Goal: Transaction & Acquisition: Purchase product/service

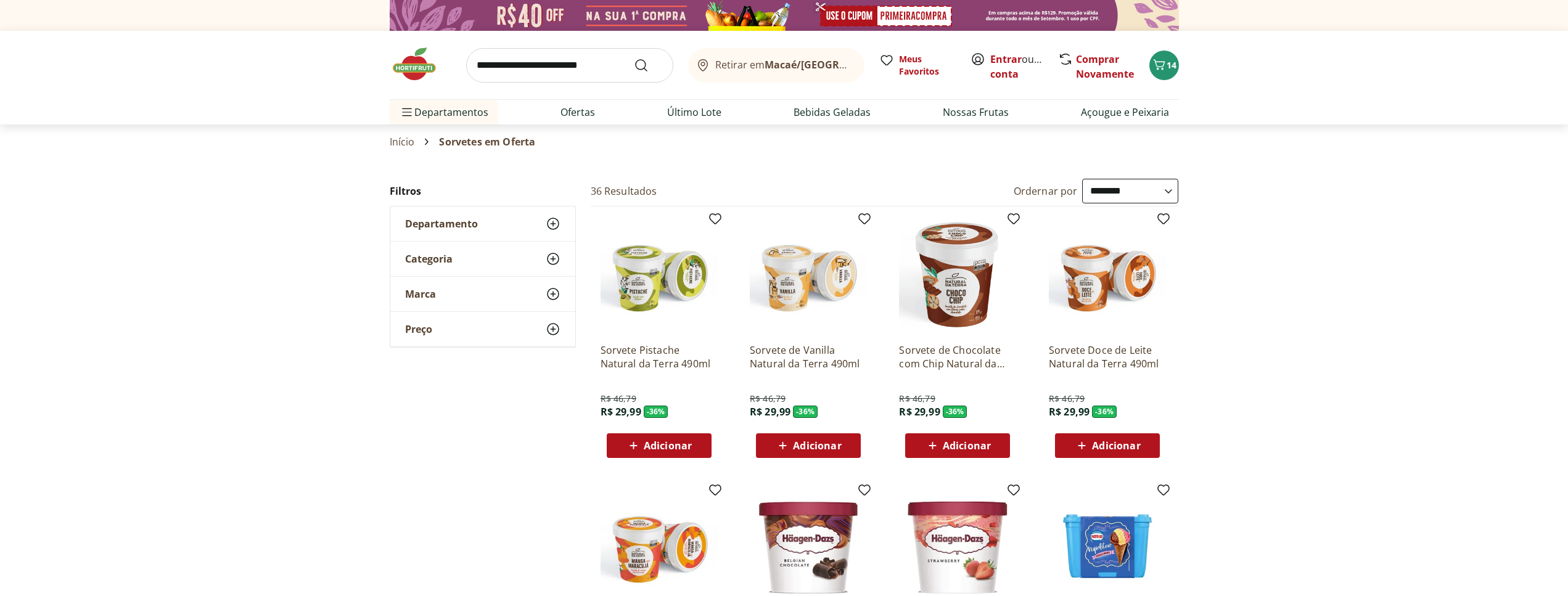
select select "**********"
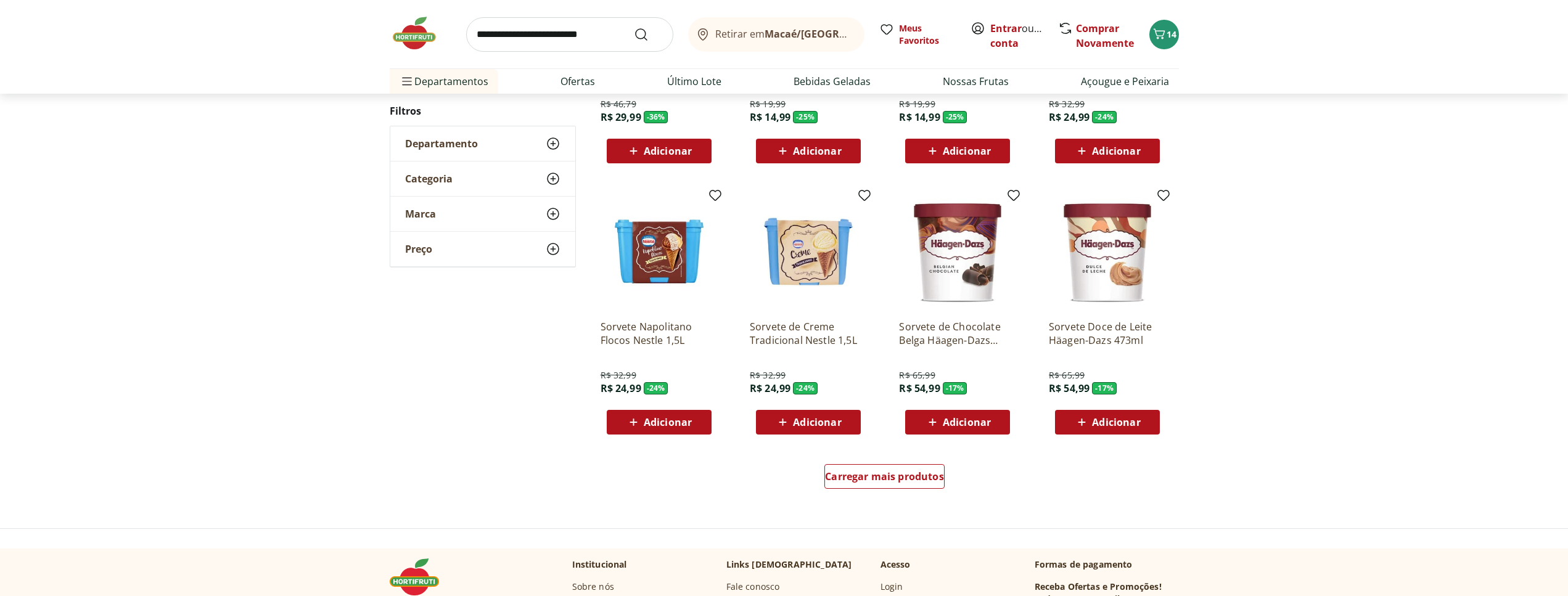
click at [404, 24] on img at bounding box center [420, 33] width 61 height 37
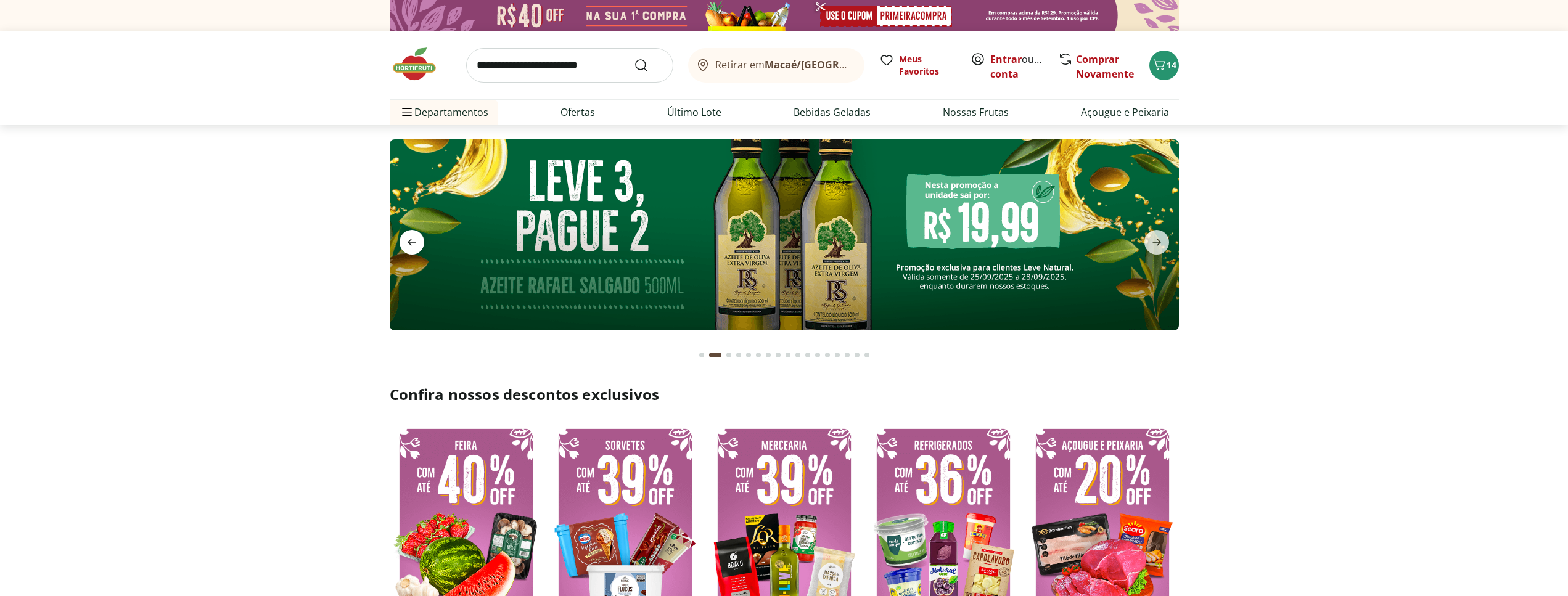
click at [409, 241] on icon "previous" at bounding box center [412, 243] width 8 height 7
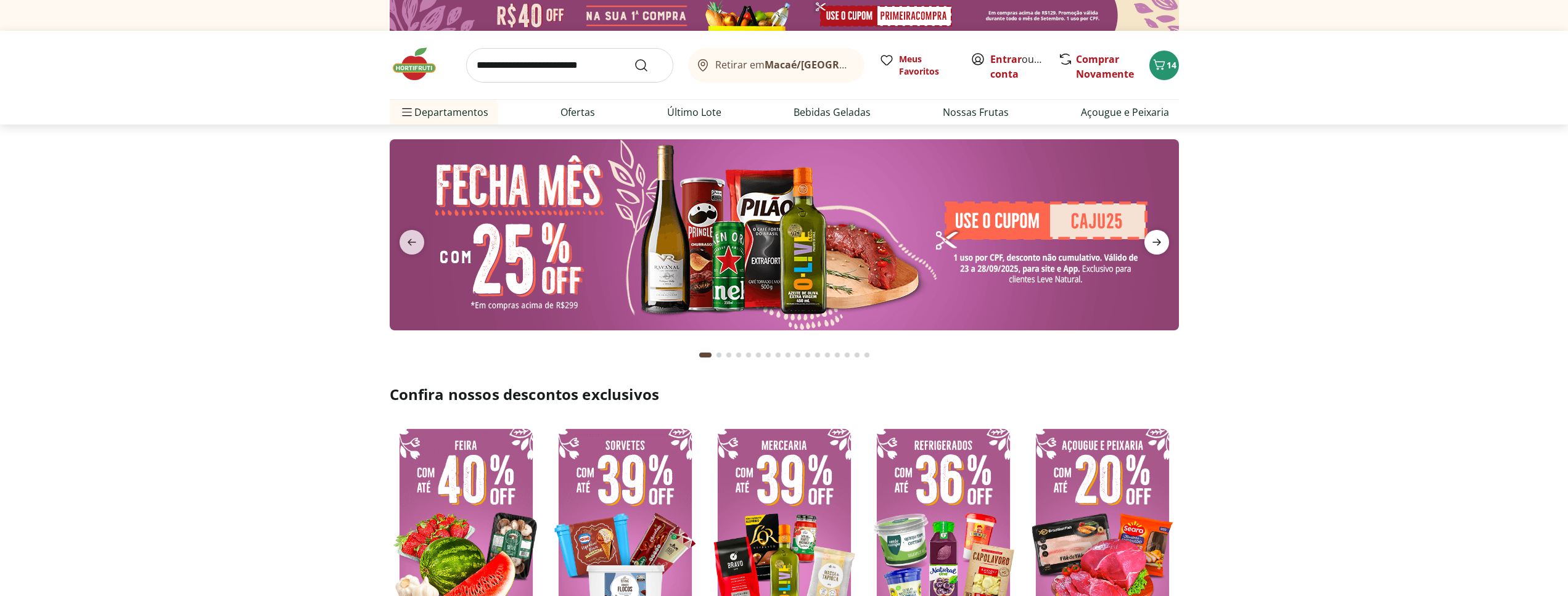
click at [1155, 243] on icon "next" at bounding box center [1157, 243] width 8 height 7
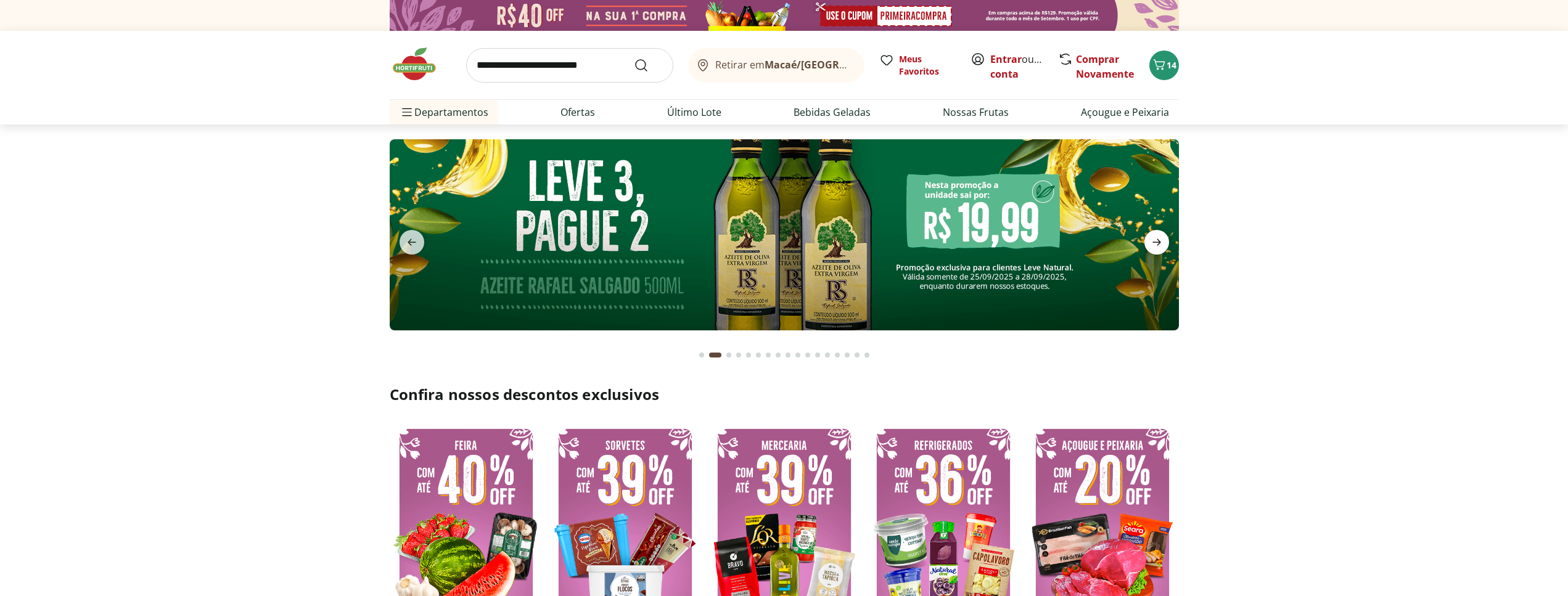
click at [1155, 243] on icon "next" at bounding box center [1157, 243] width 8 height 7
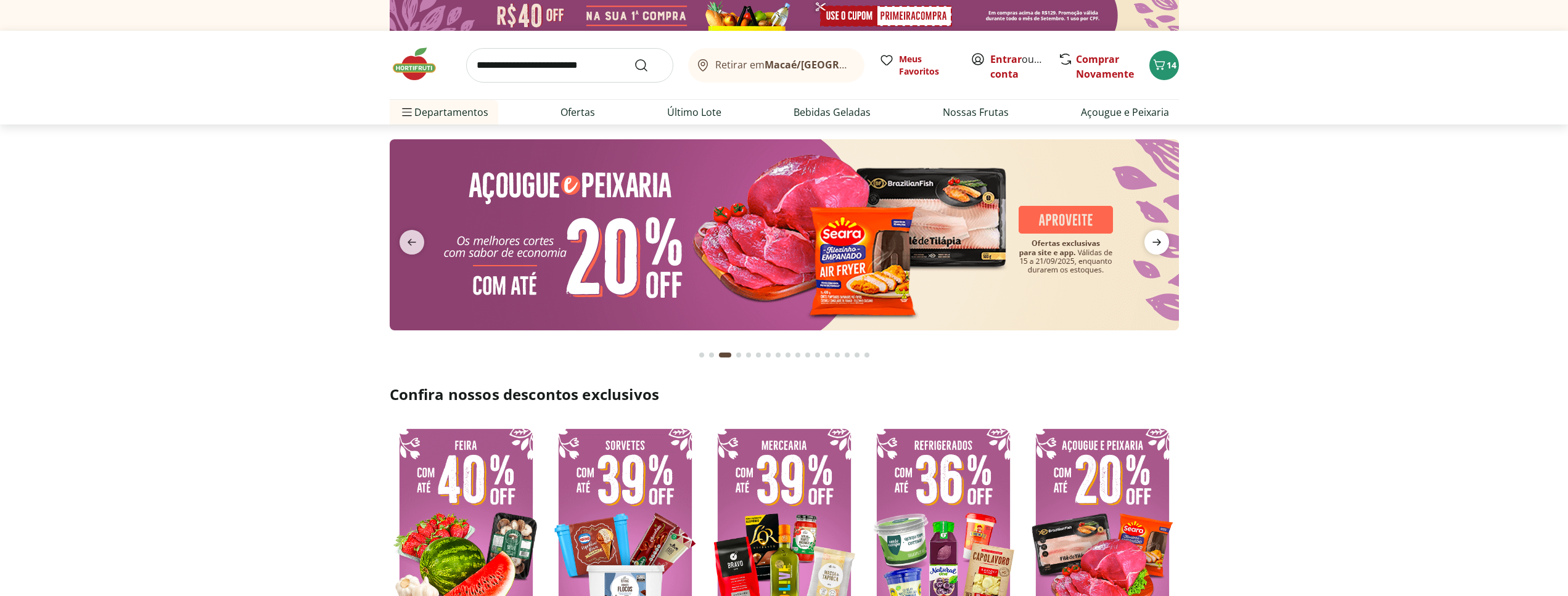
click at [1155, 243] on icon "next" at bounding box center [1157, 243] width 8 height 7
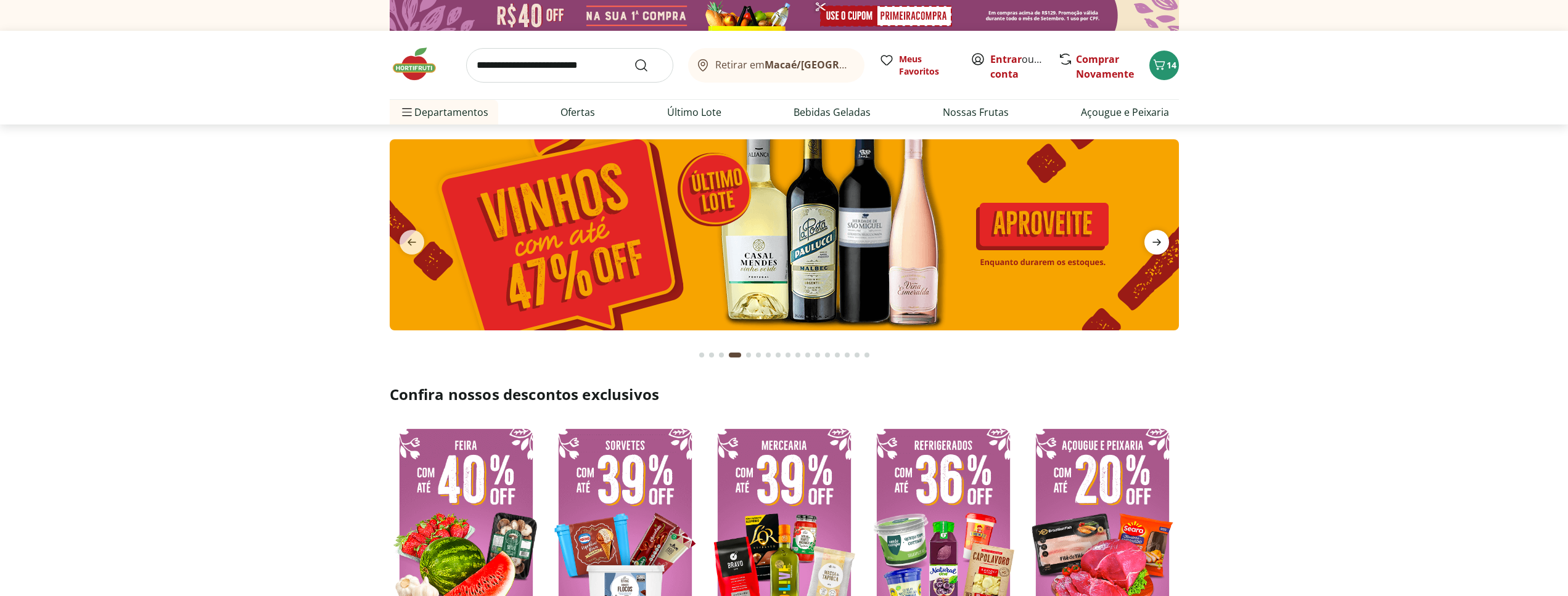
click at [1155, 243] on icon "next" at bounding box center [1157, 243] width 8 height 7
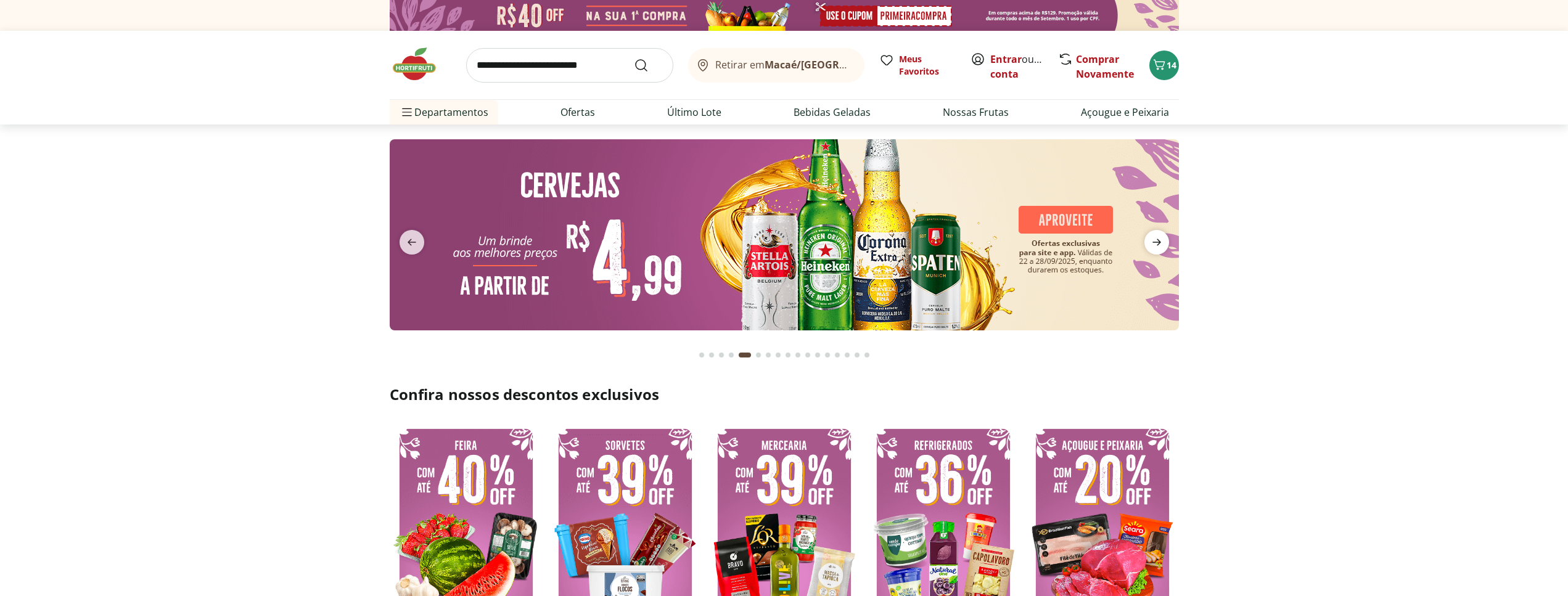
click at [1155, 243] on icon "next" at bounding box center [1157, 243] width 8 height 7
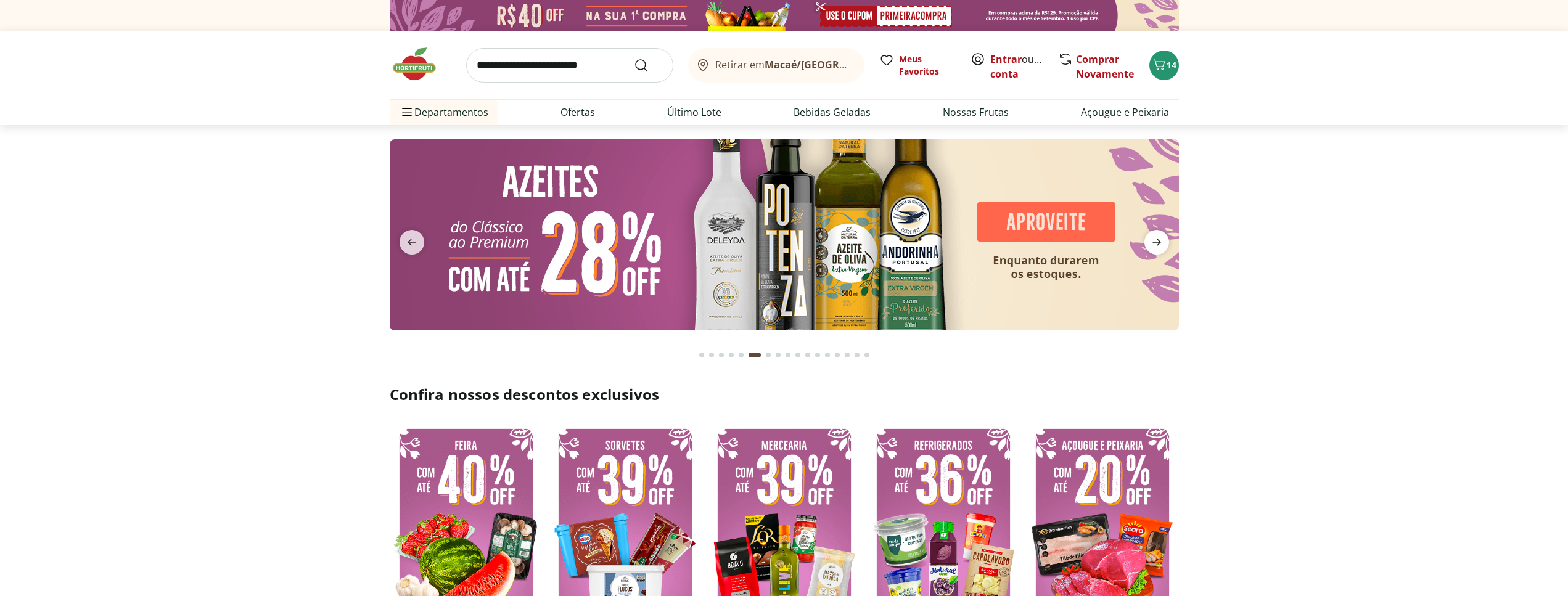
click at [1157, 233] on span "next" at bounding box center [1157, 242] width 25 height 25
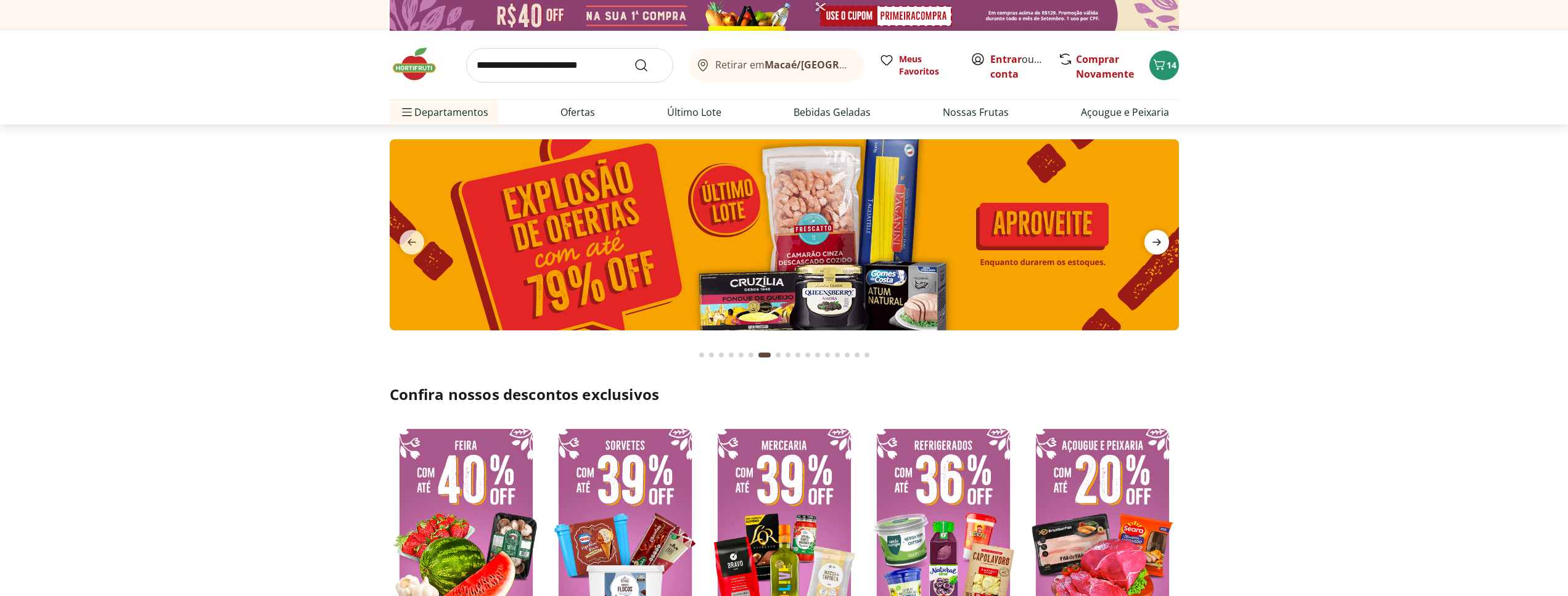
click at [1159, 237] on icon "next" at bounding box center [1157, 242] width 15 height 15
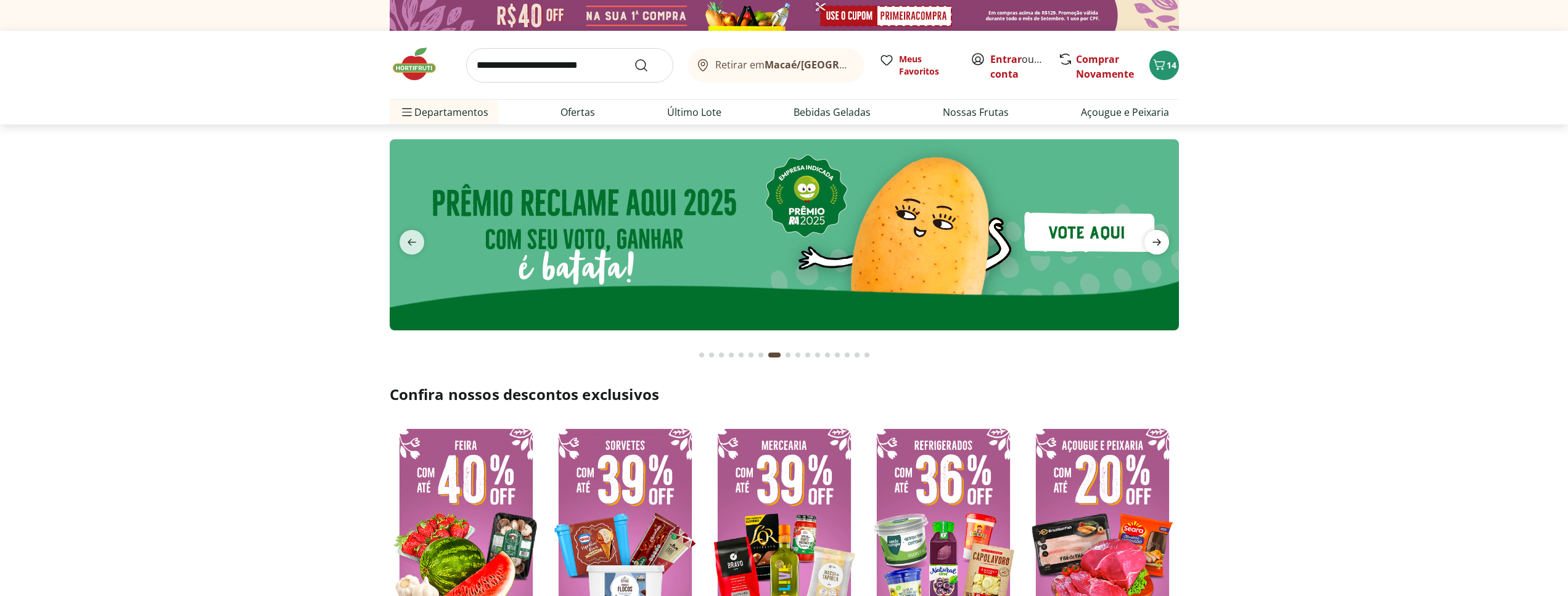
click at [1159, 237] on icon "next" at bounding box center [1157, 242] width 15 height 15
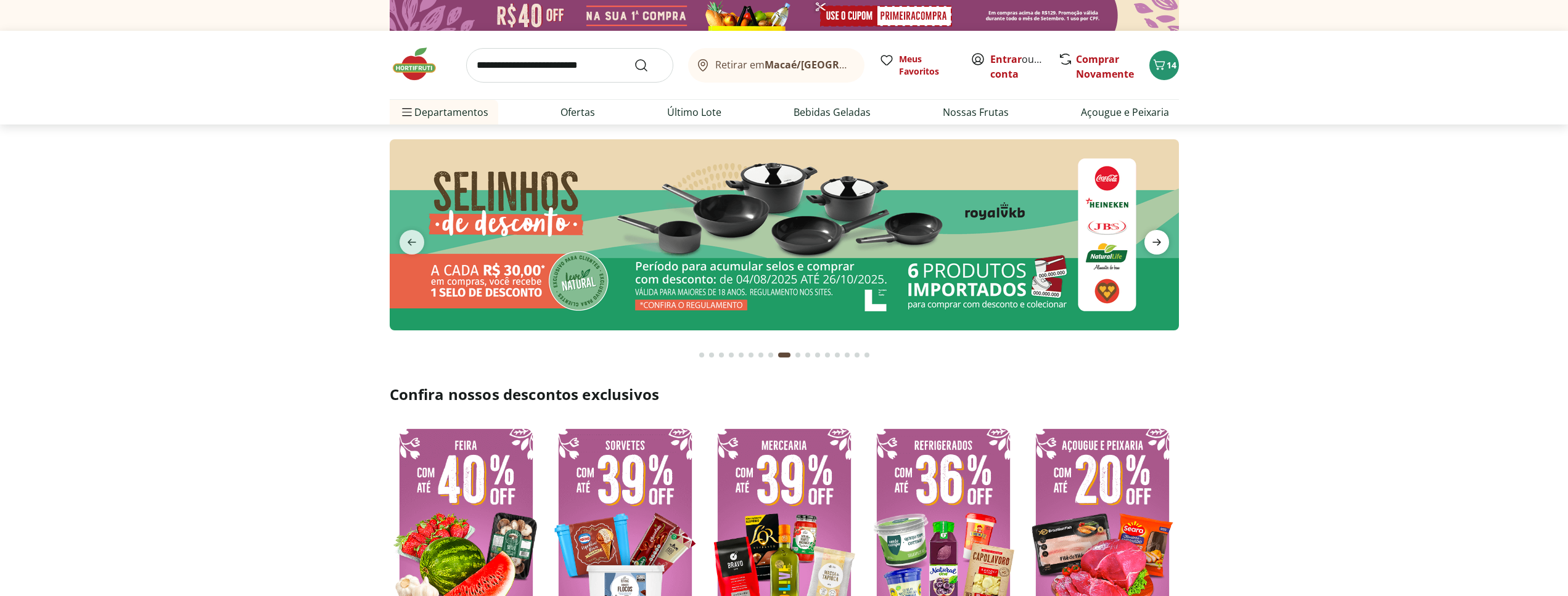
click at [1159, 241] on icon "next" at bounding box center [1157, 243] width 8 height 7
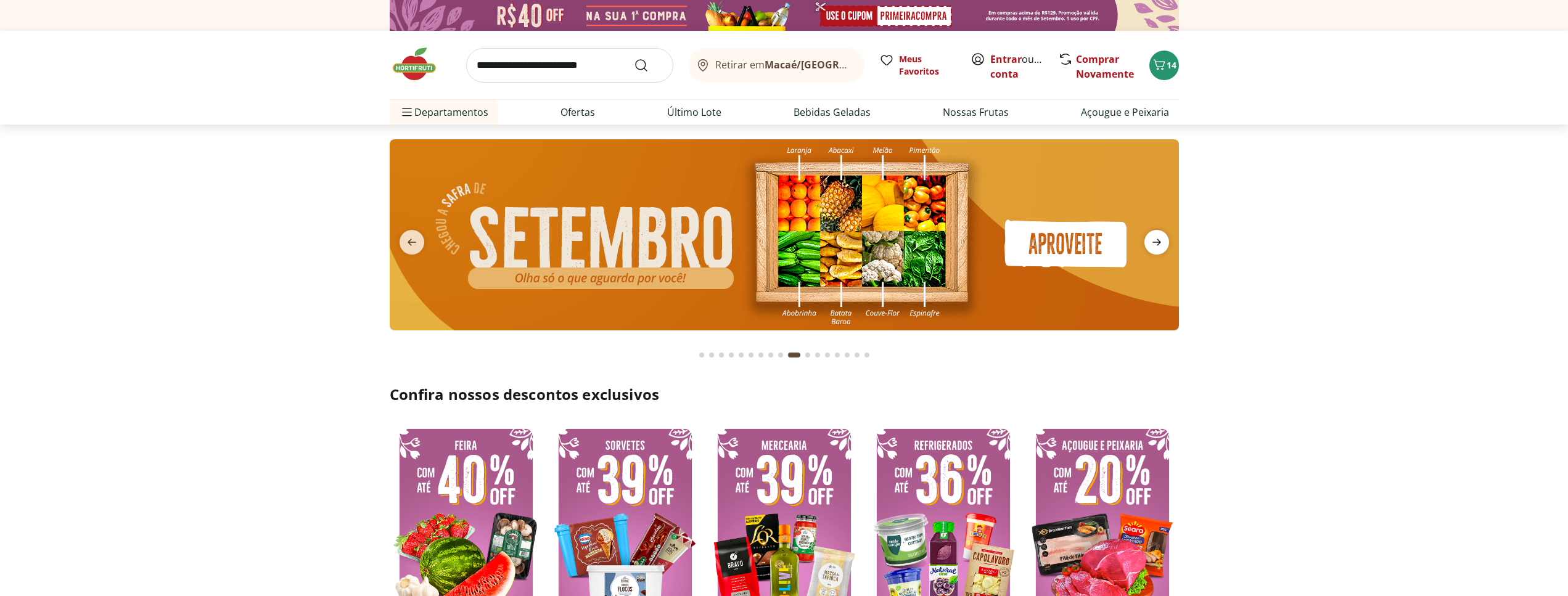
click at [1159, 241] on icon "next" at bounding box center [1157, 243] width 8 height 7
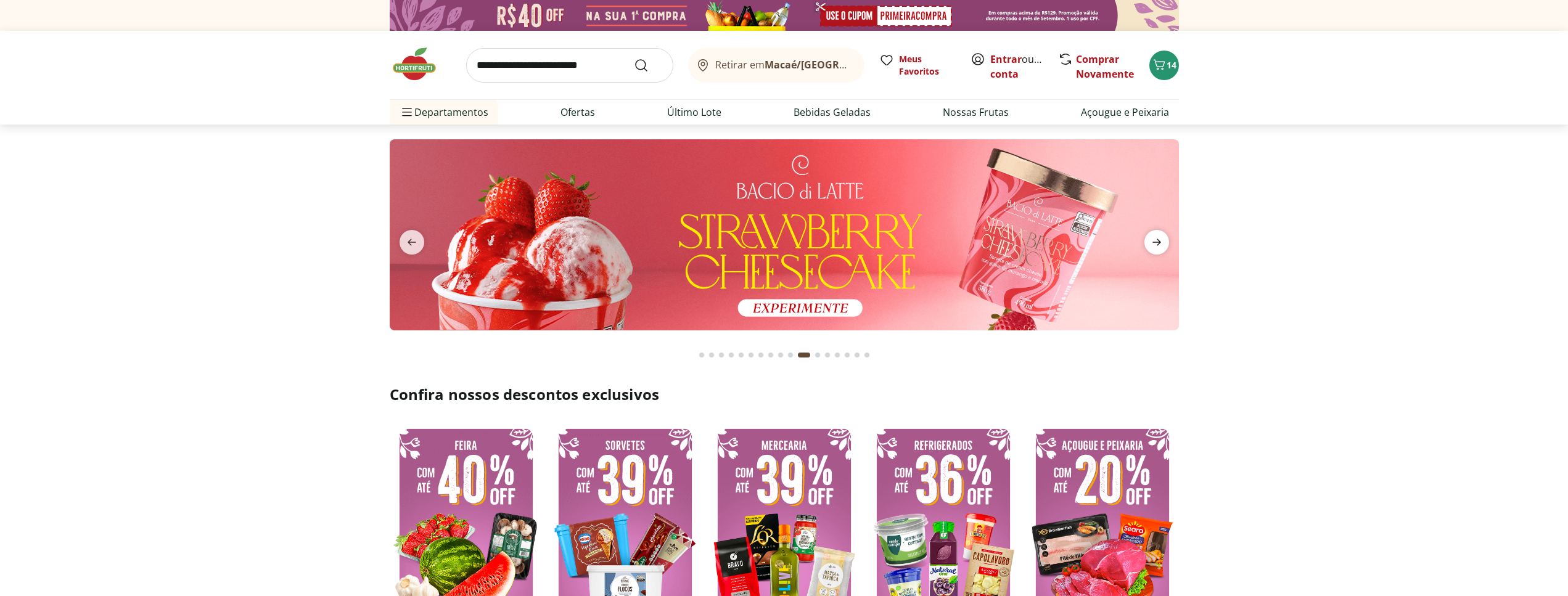
click at [1159, 241] on icon "next" at bounding box center [1157, 243] width 8 height 7
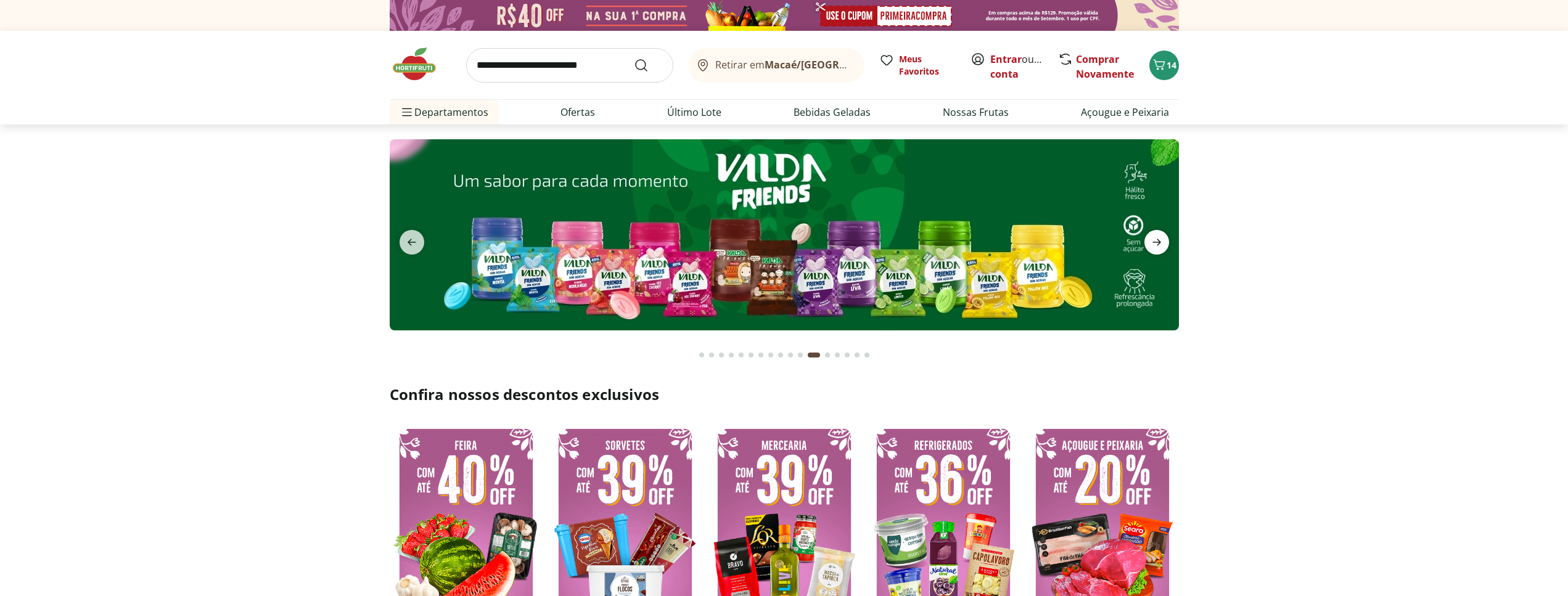
click at [1159, 241] on icon "next" at bounding box center [1157, 243] width 8 height 7
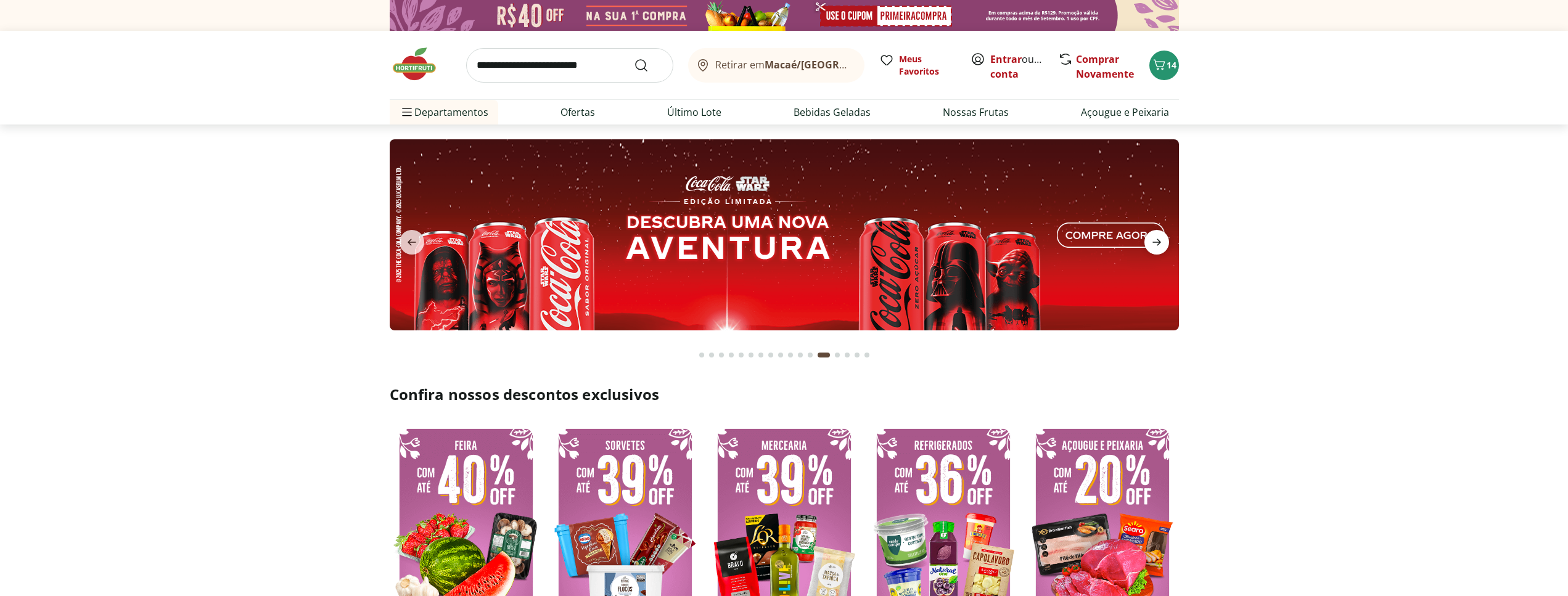
click at [1159, 241] on icon "next" at bounding box center [1157, 243] width 8 height 7
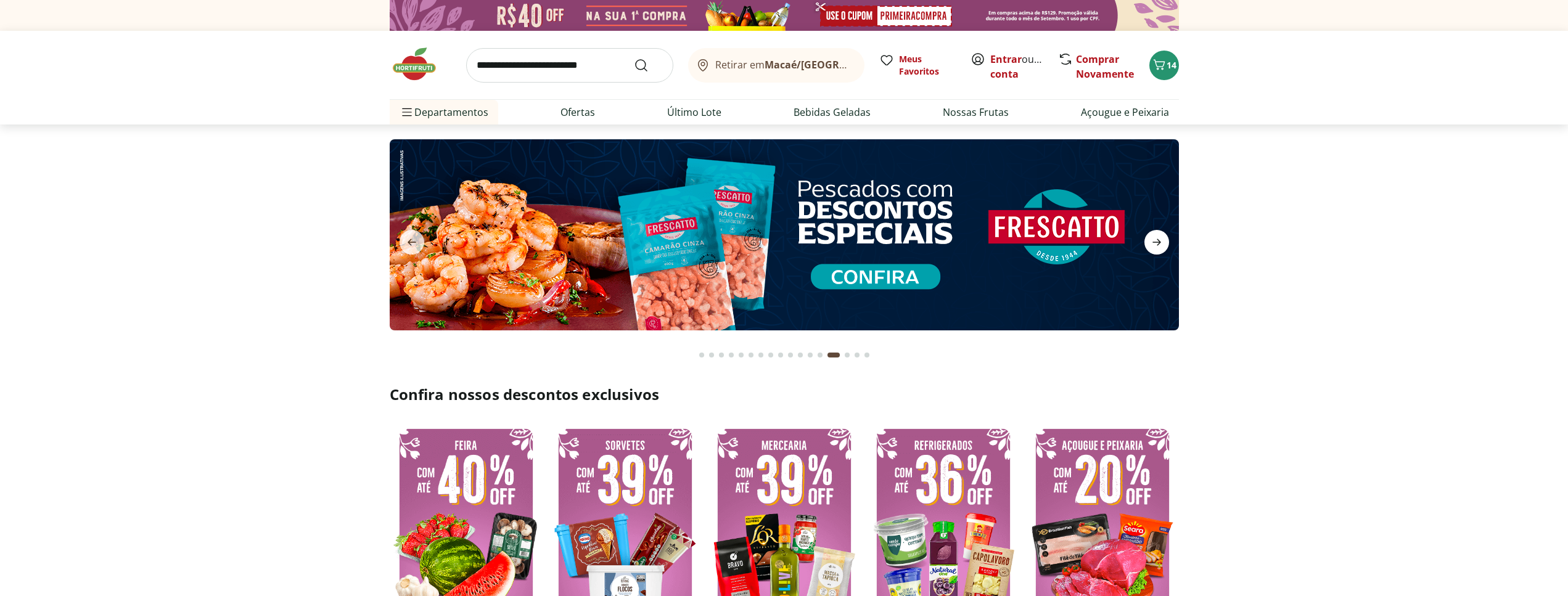
click at [1159, 241] on icon "next" at bounding box center [1157, 243] width 8 height 7
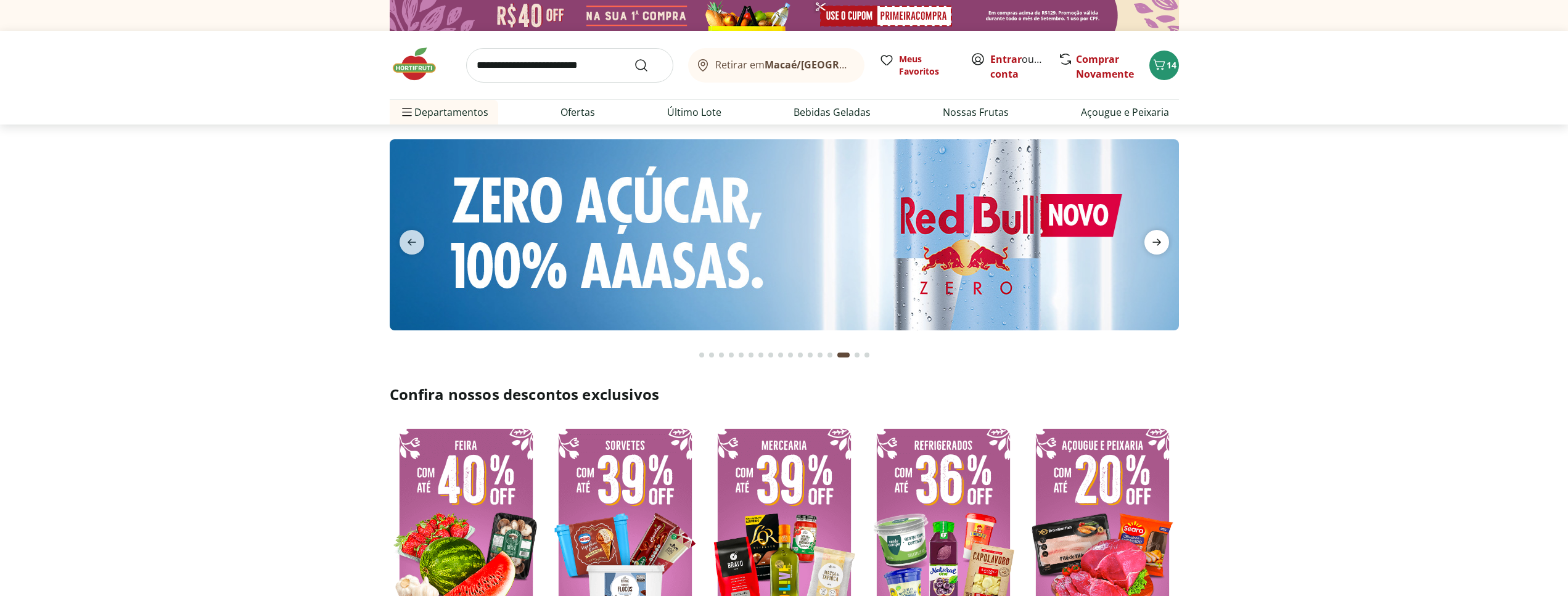
click at [1159, 241] on icon "next" at bounding box center [1157, 243] width 8 height 7
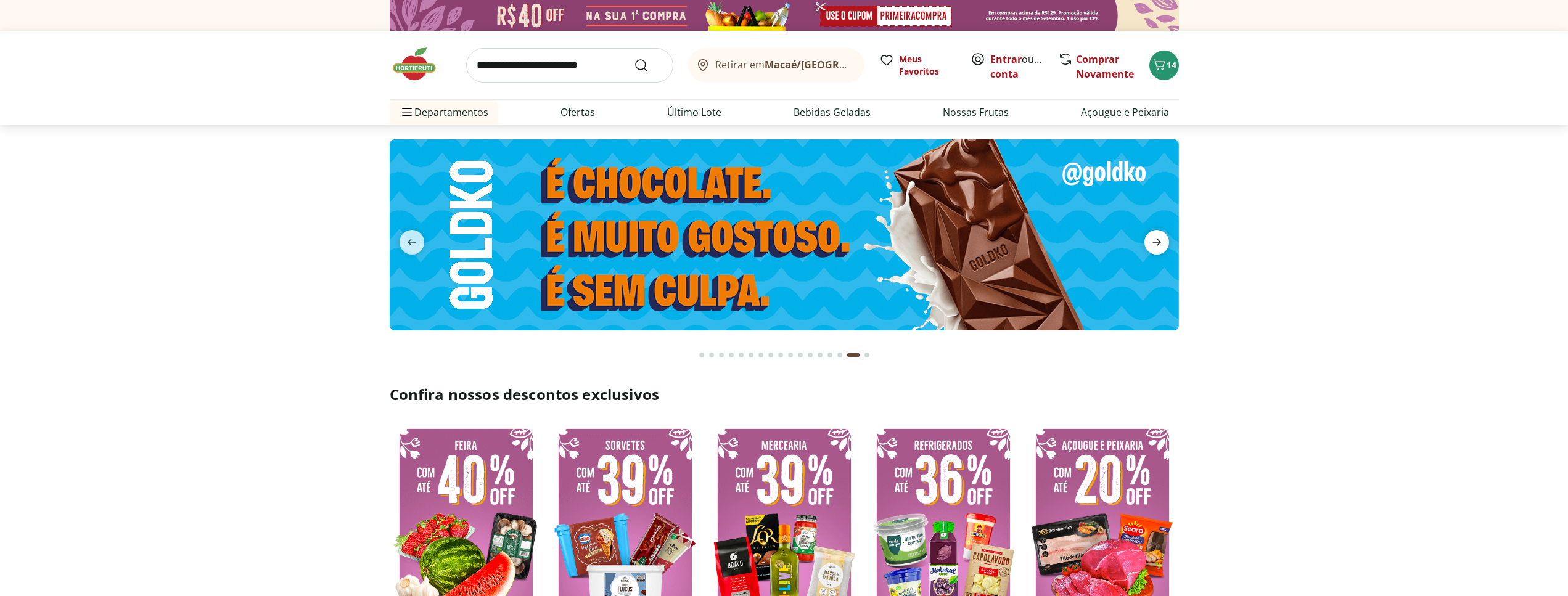
click at [1159, 241] on icon "next" at bounding box center [1157, 243] width 8 height 7
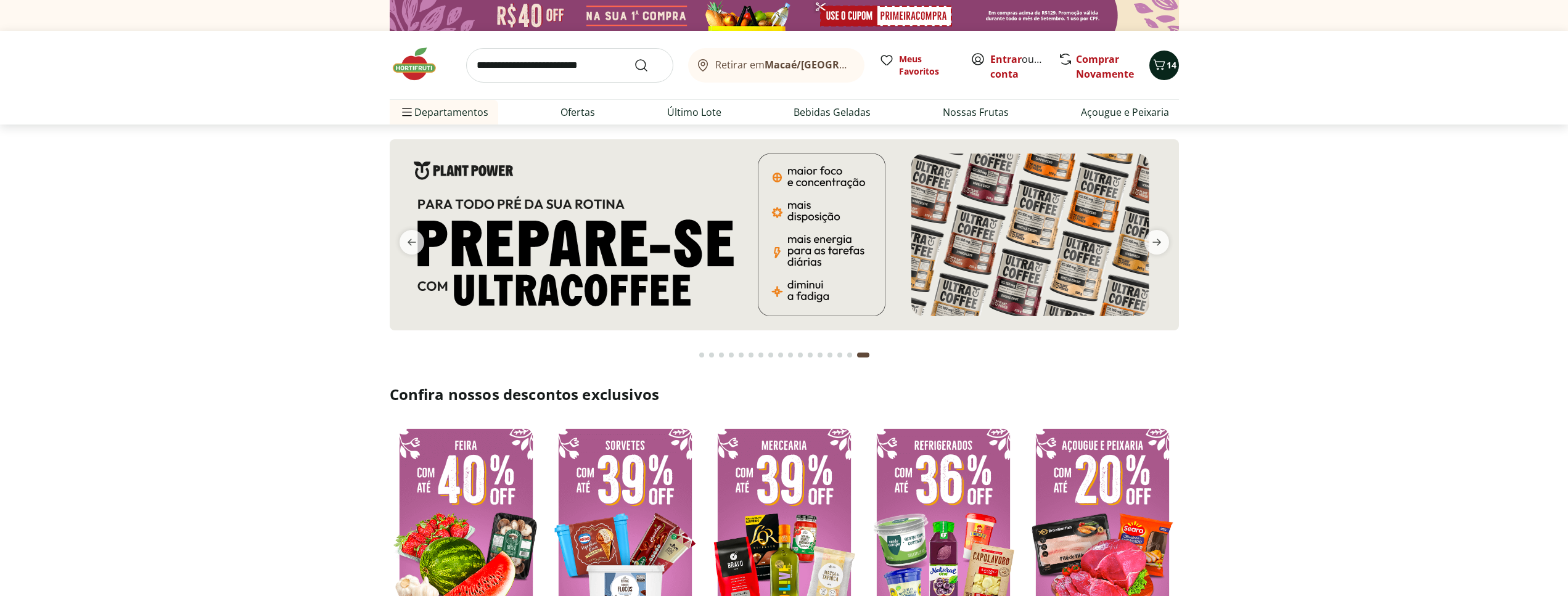
click at [1174, 69] on span "14" at bounding box center [1172, 65] width 10 height 12
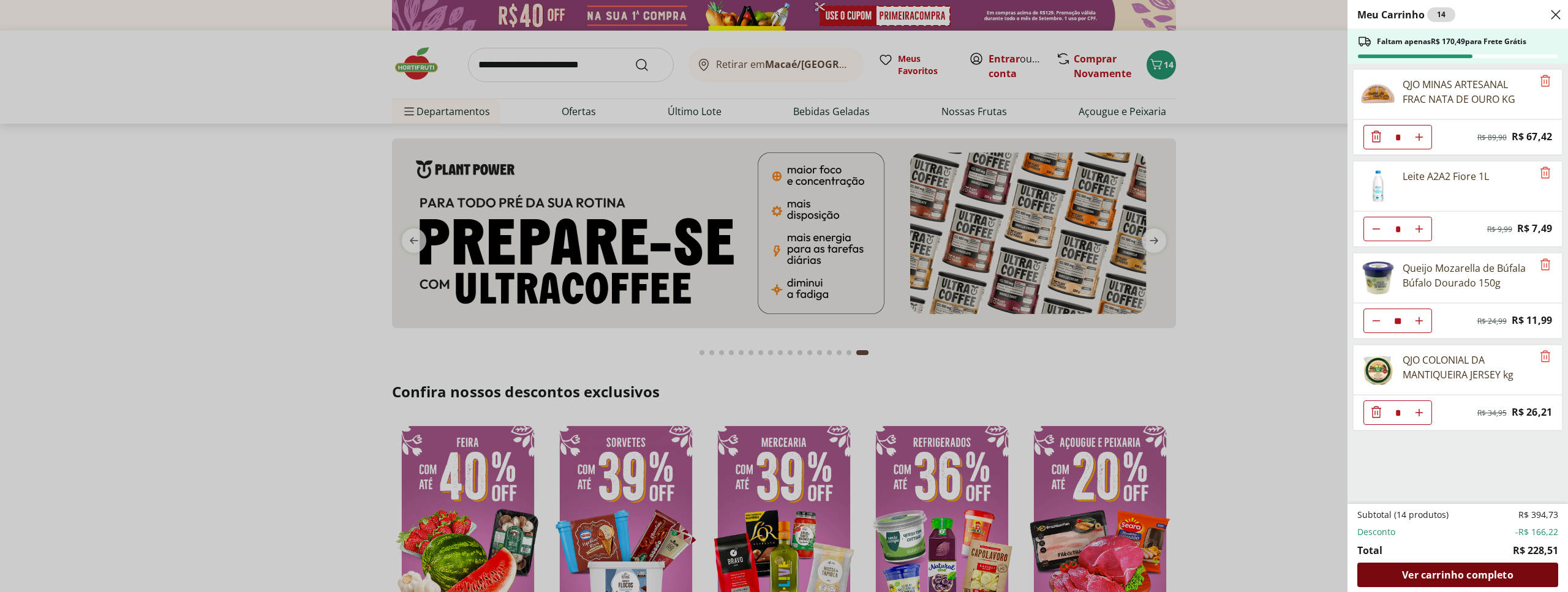
click at [1461, 565] on div "Ver carrinho completo" at bounding box center [1457, 574] width 201 height 25
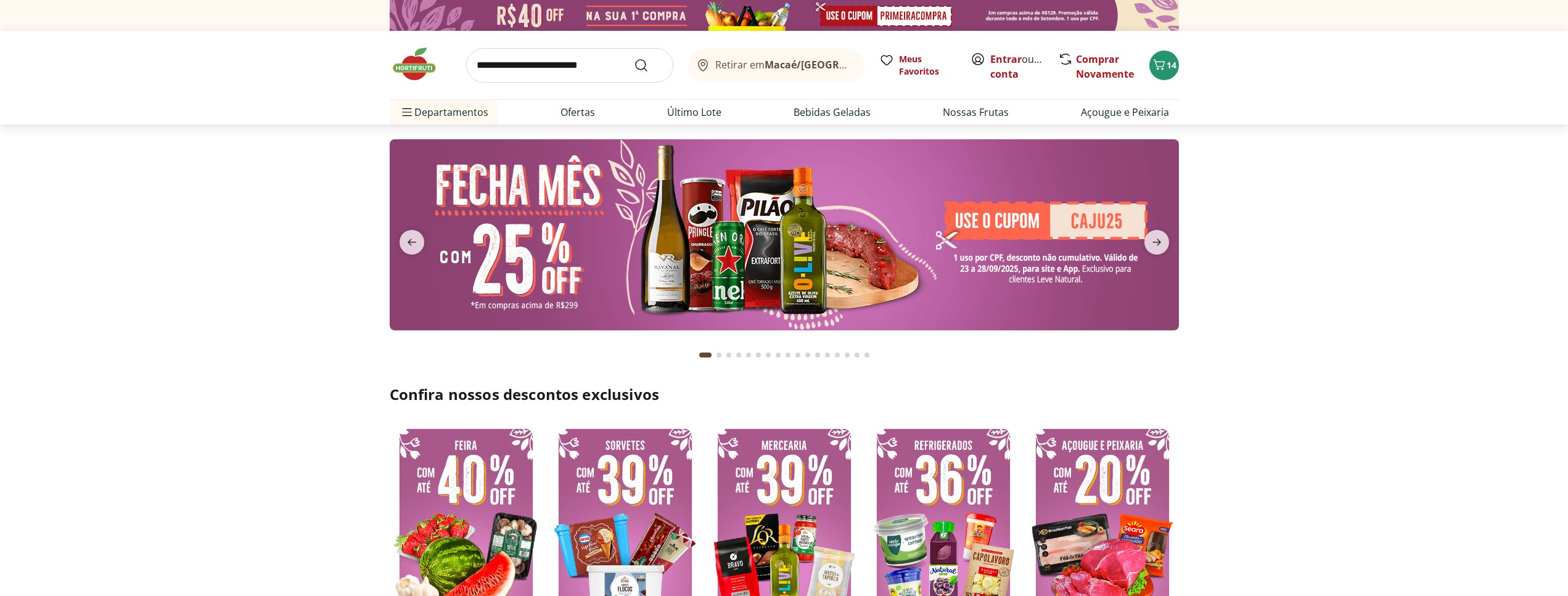
click at [598, 63] on input "search" at bounding box center [570, 65] width 207 height 35
type input "******"
click at [634, 58] on button "Submit Search" at bounding box center [649, 65] width 30 height 15
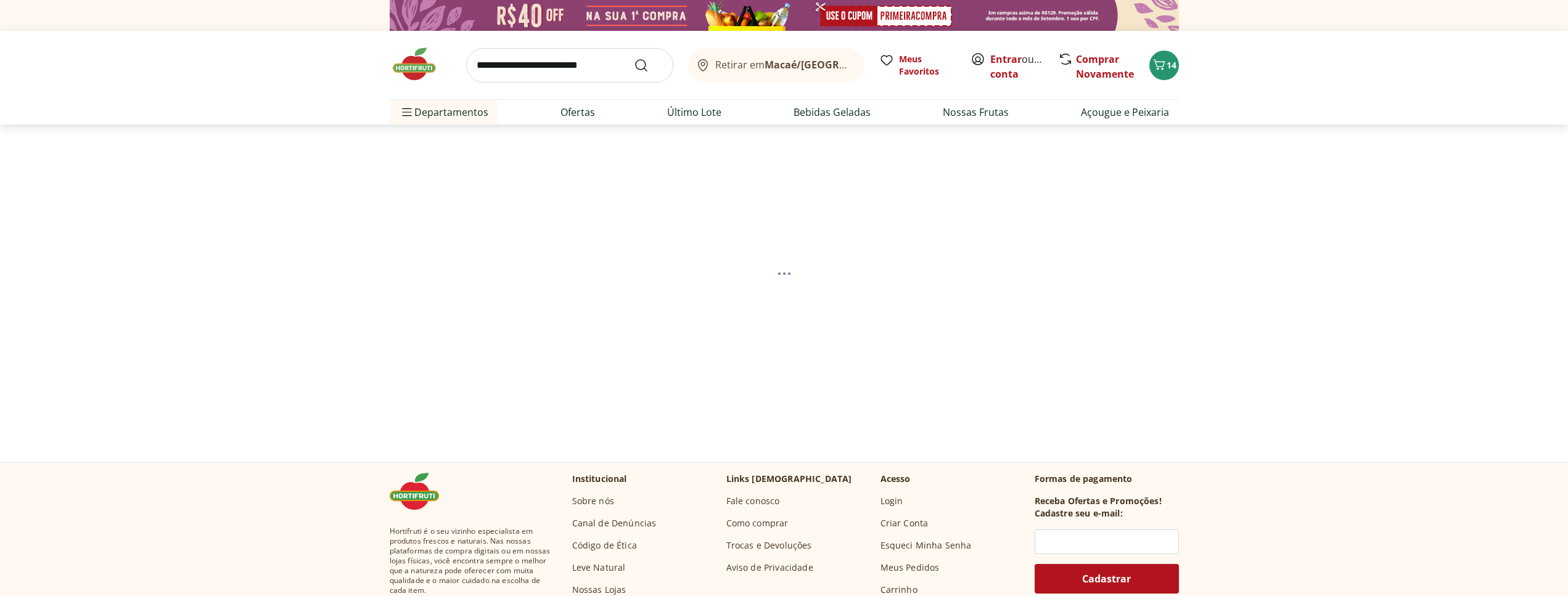
select select "**********"
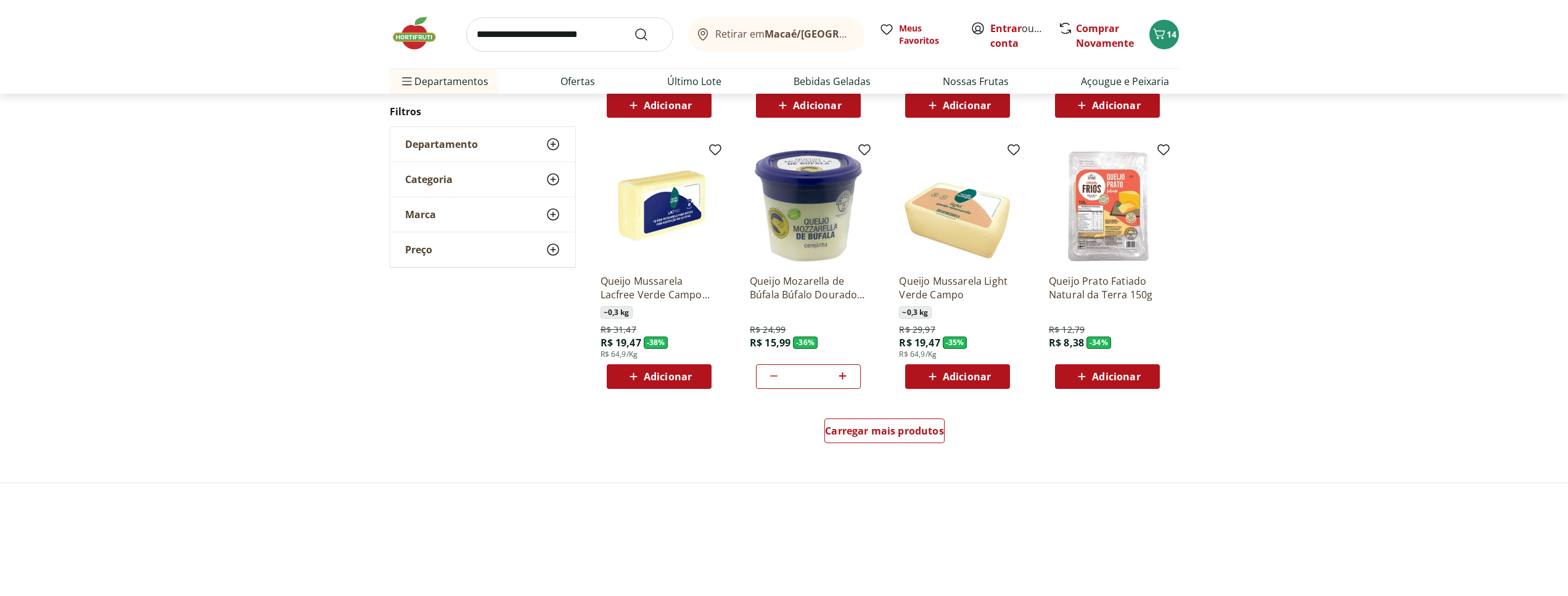
scroll to position [692, 0]
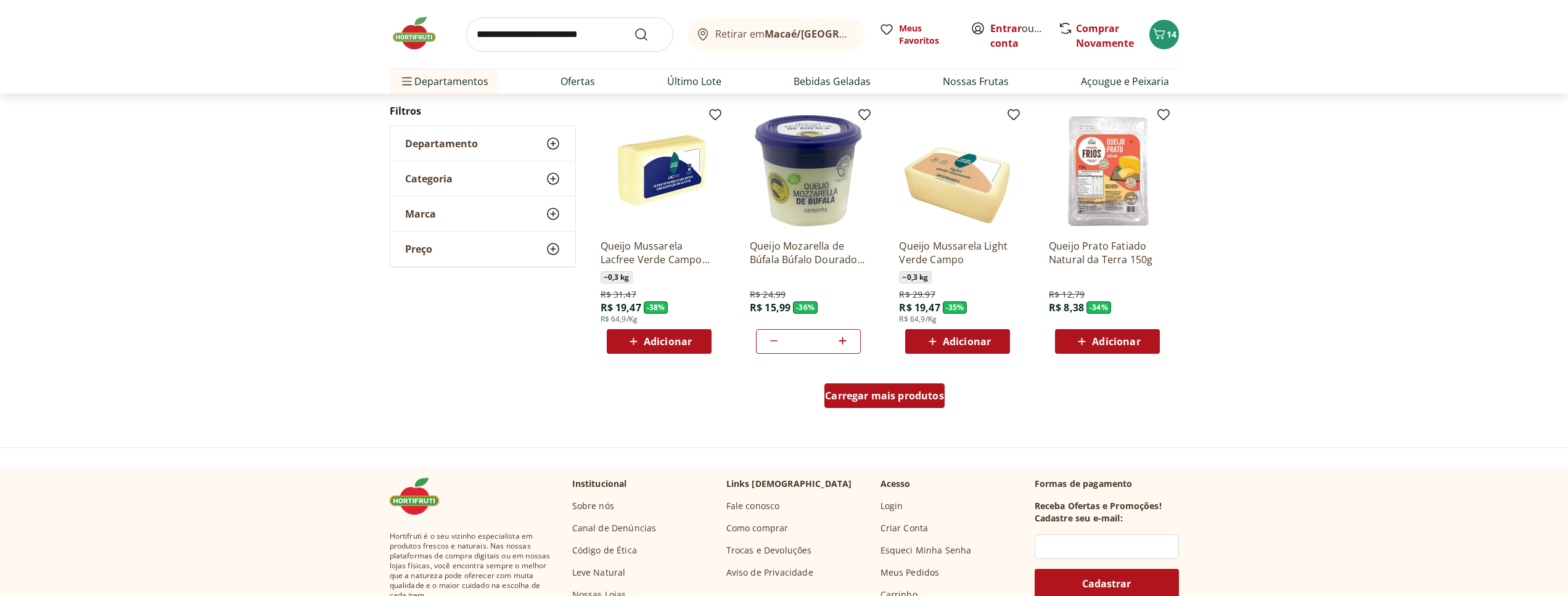
click at [853, 401] on span "Carregar mais produtos" at bounding box center [885, 396] width 119 height 10
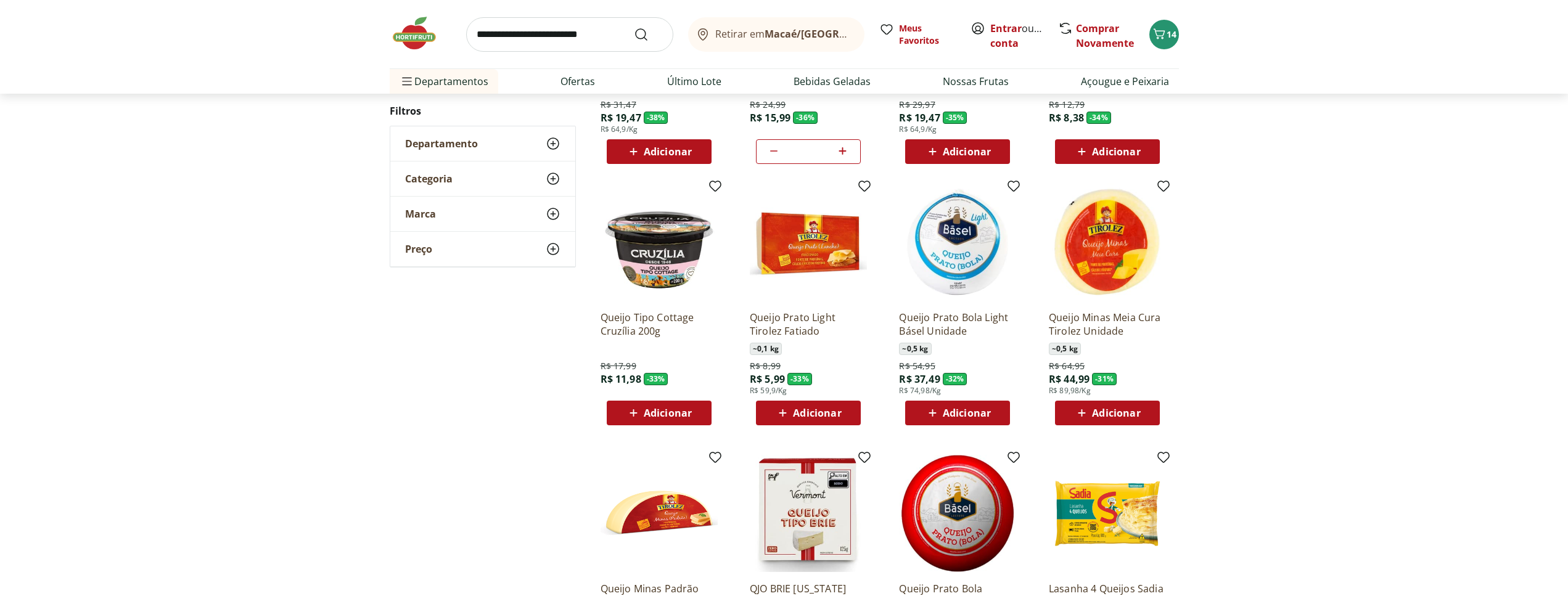
scroll to position [880, 0]
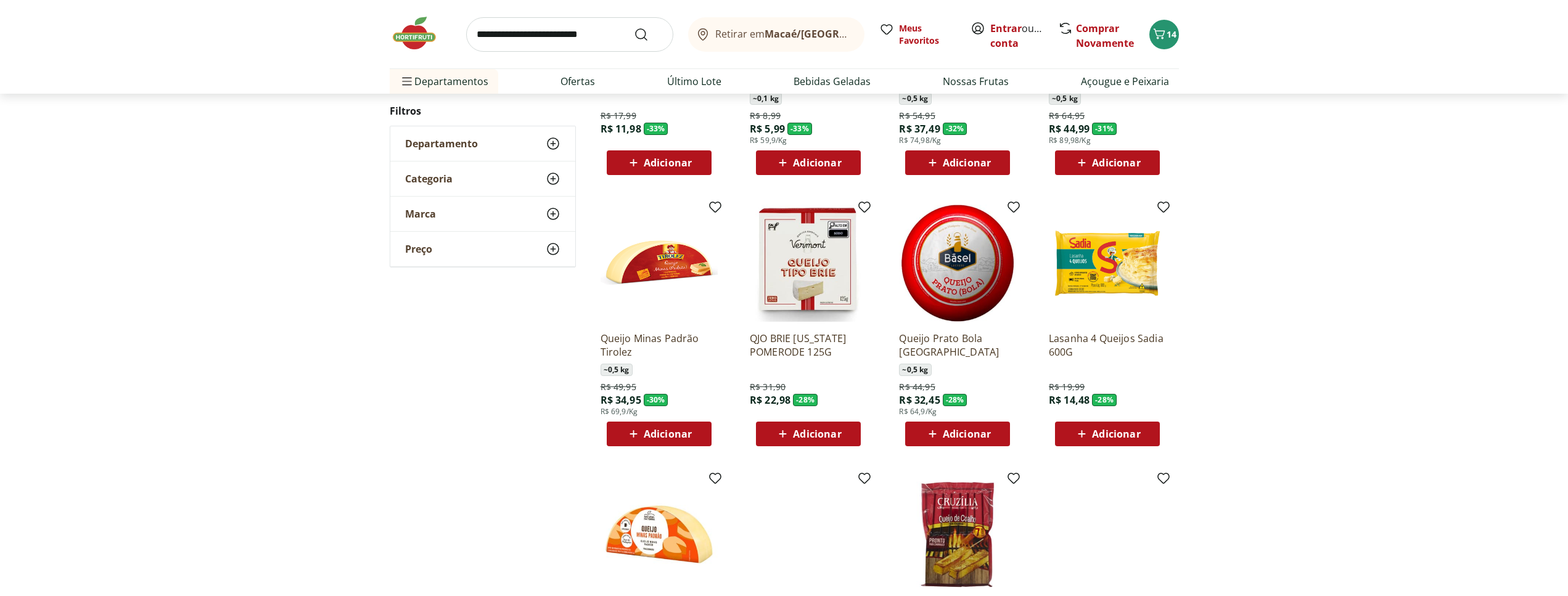
scroll to position [644, 0]
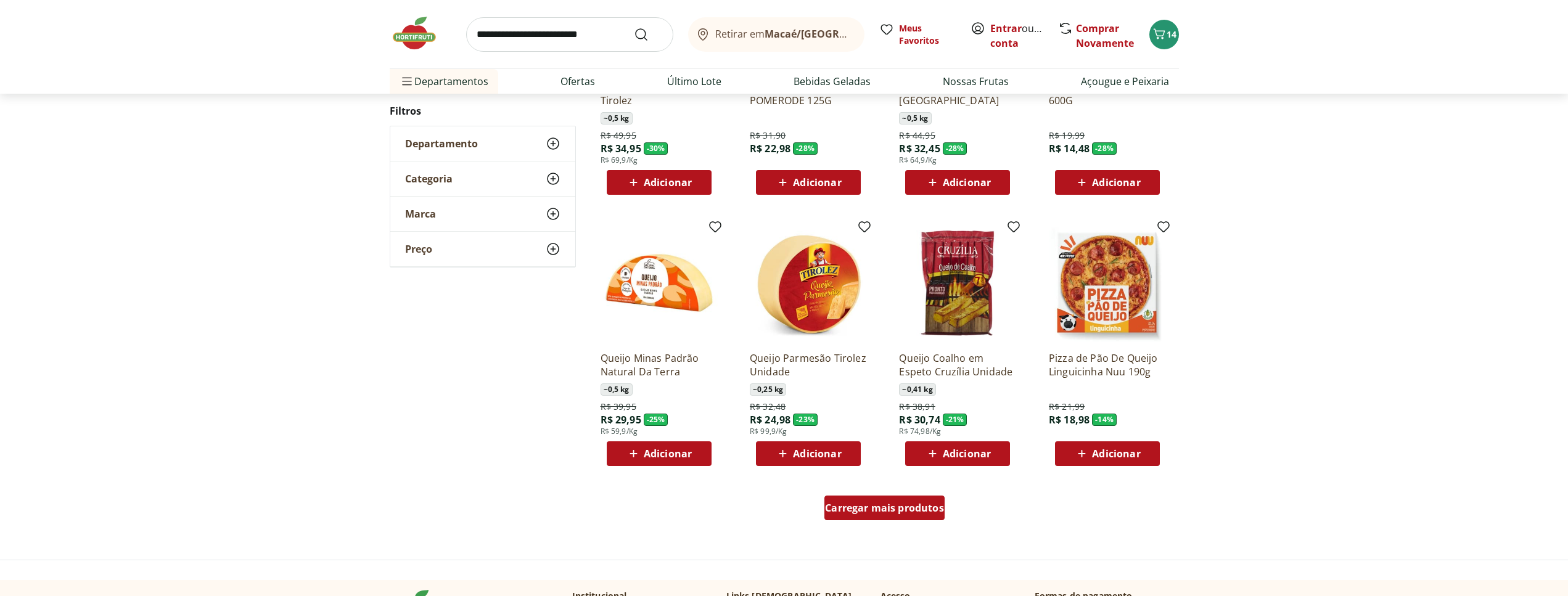
click at [935, 509] on span "Carregar mais produtos" at bounding box center [885, 508] width 119 height 10
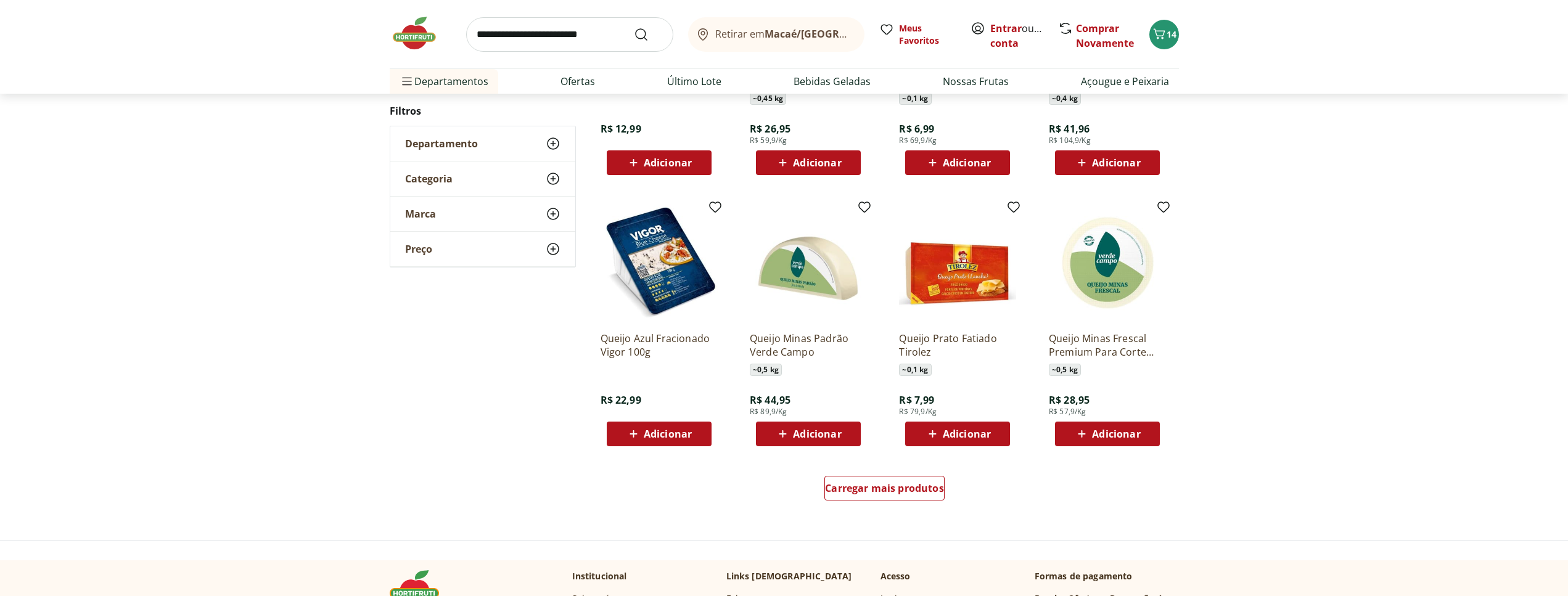
scroll to position [720, 0]
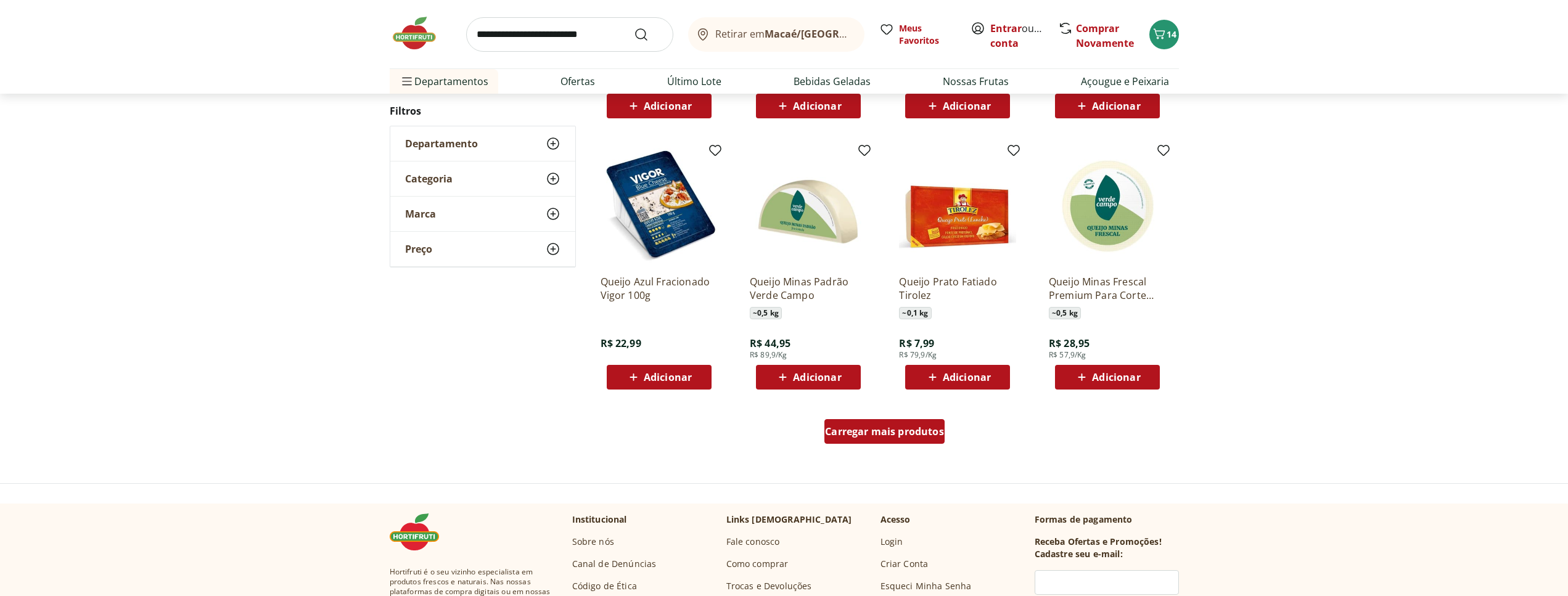
click at [877, 439] on div "Carregar mais produtos" at bounding box center [885, 431] width 120 height 25
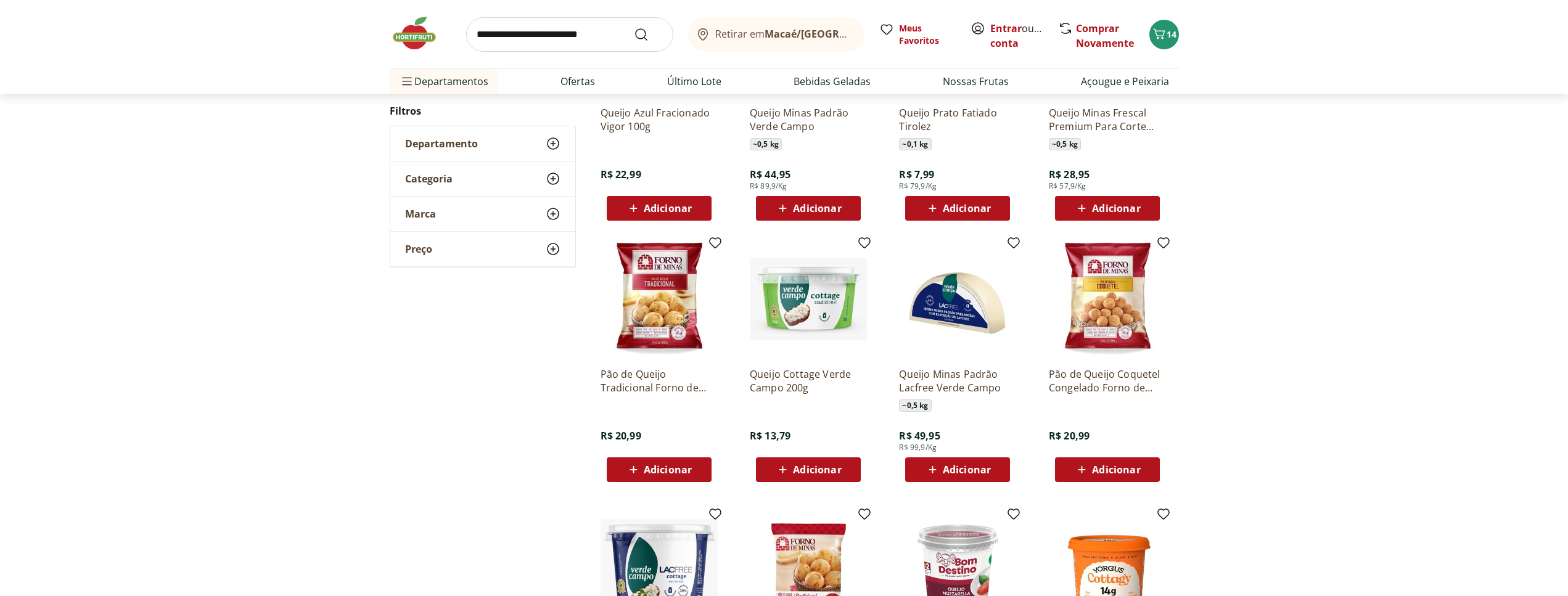
scroll to position [909, 0]
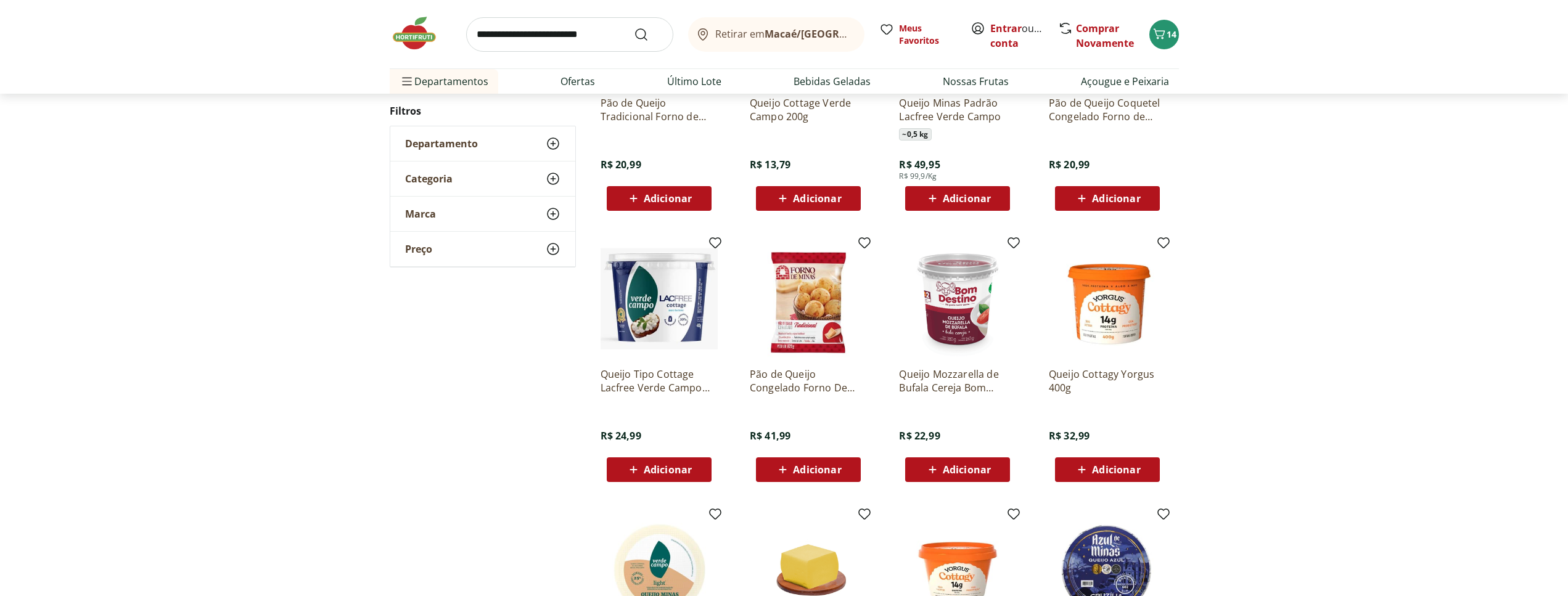
scroll to position [608, 0]
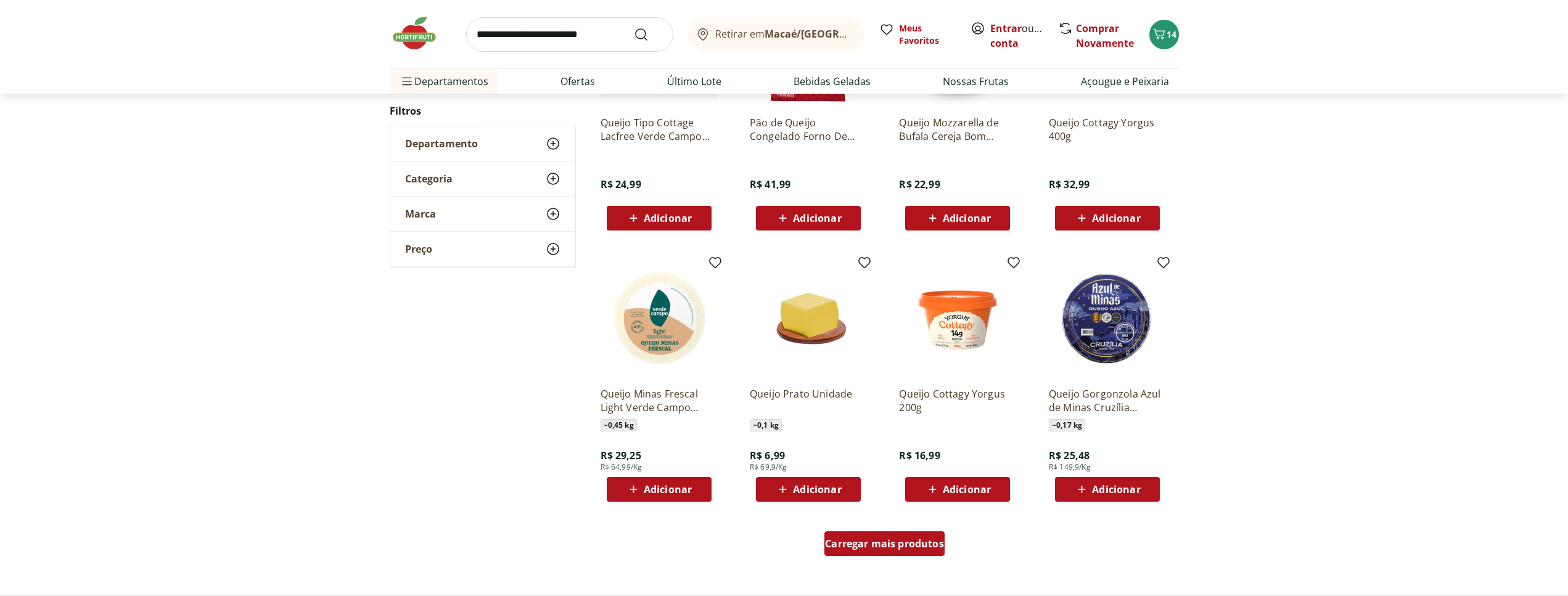
click at [874, 539] on span "Carregar mais produtos" at bounding box center [885, 544] width 119 height 10
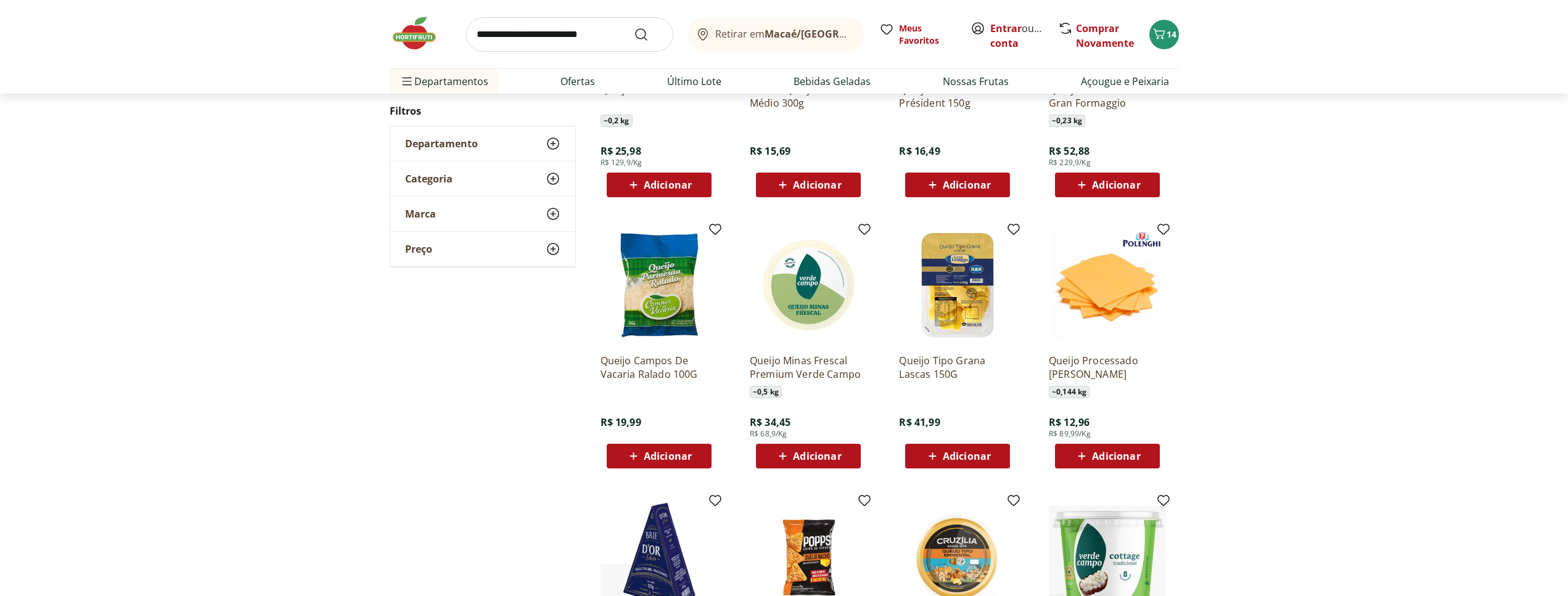
scroll to position [621, 0]
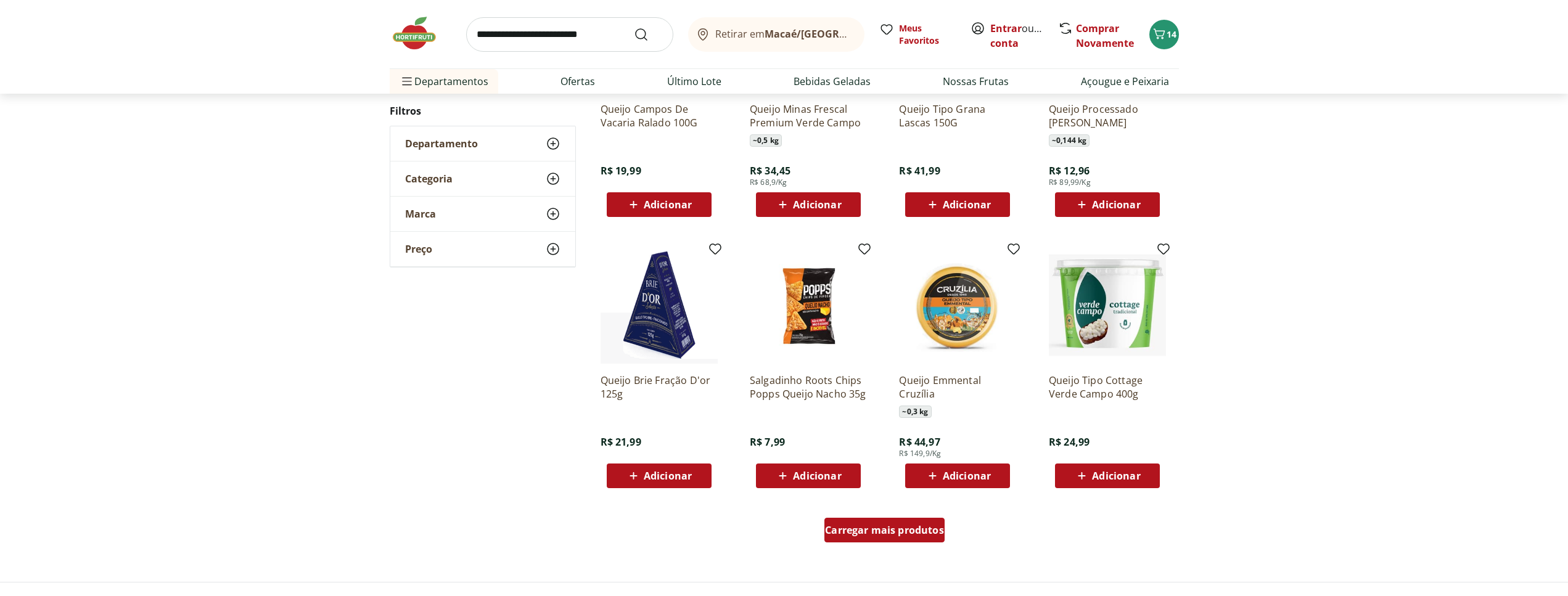
click at [934, 522] on div "Carregar mais produtos" at bounding box center [885, 530] width 120 height 25
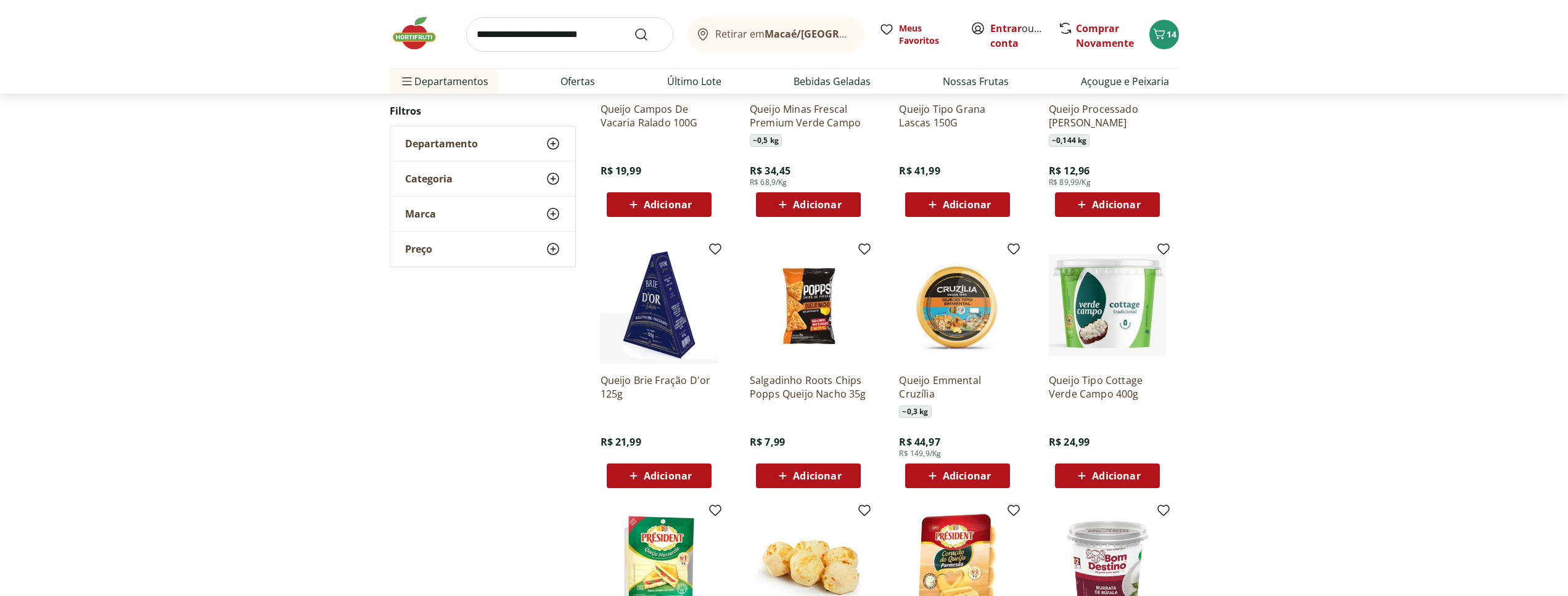
scroll to position [873, 0]
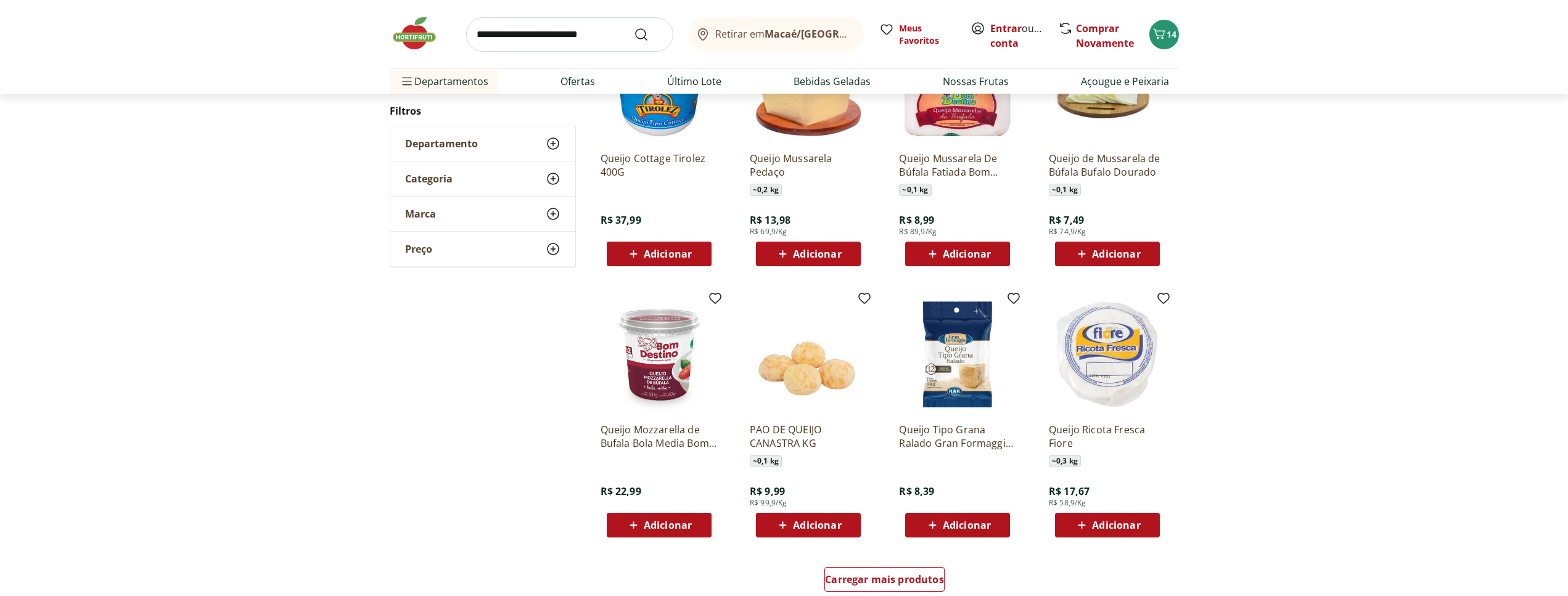
scroll to position [824, 0]
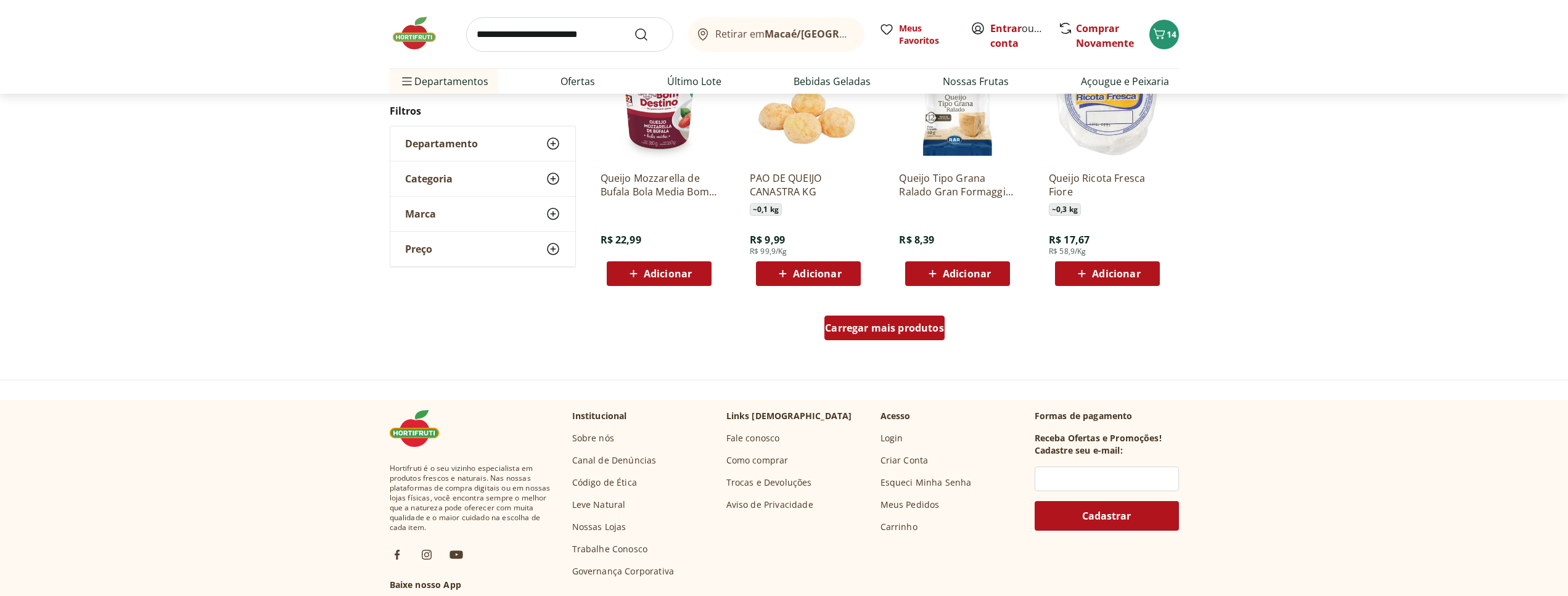
click at [910, 321] on div "Carregar mais produtos" at bounding box center [885, 328] width 120 height 25
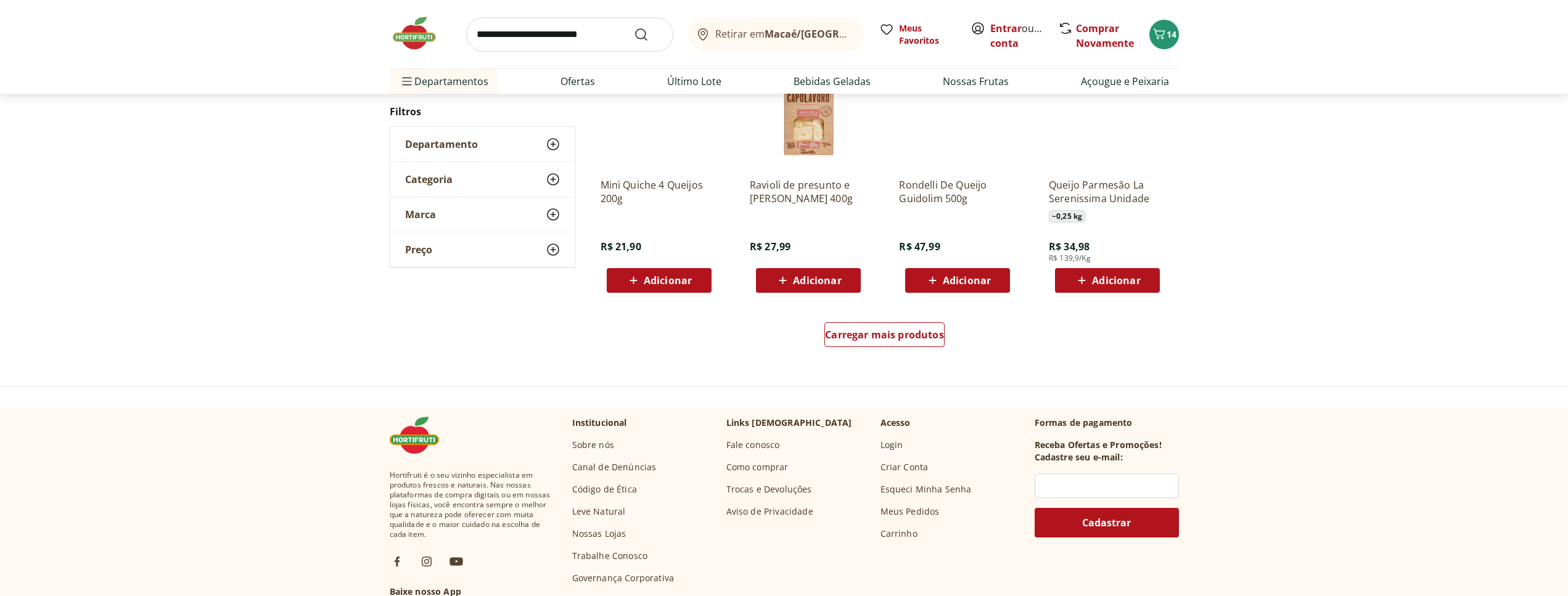
scroll to position [837, 0]
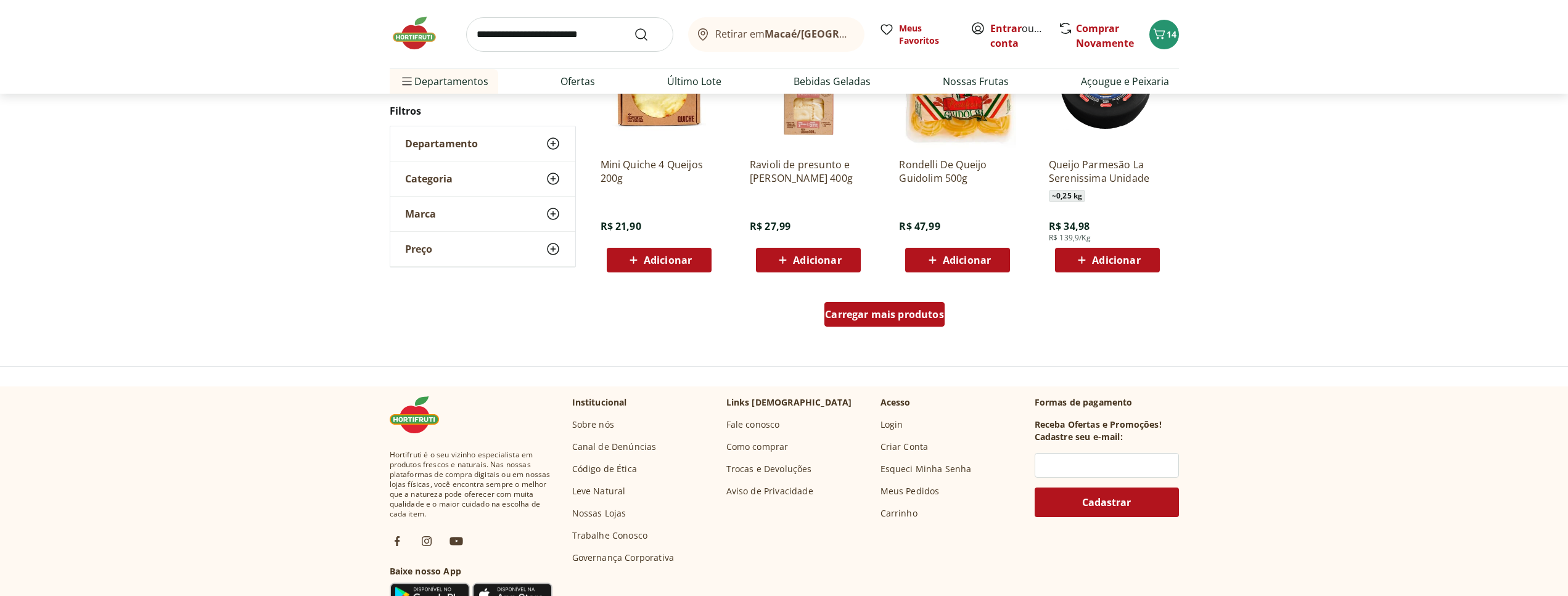
click at [909, 310] on span "Carregar mais produtos" at bounding box center [885, 315] width 119 height 10
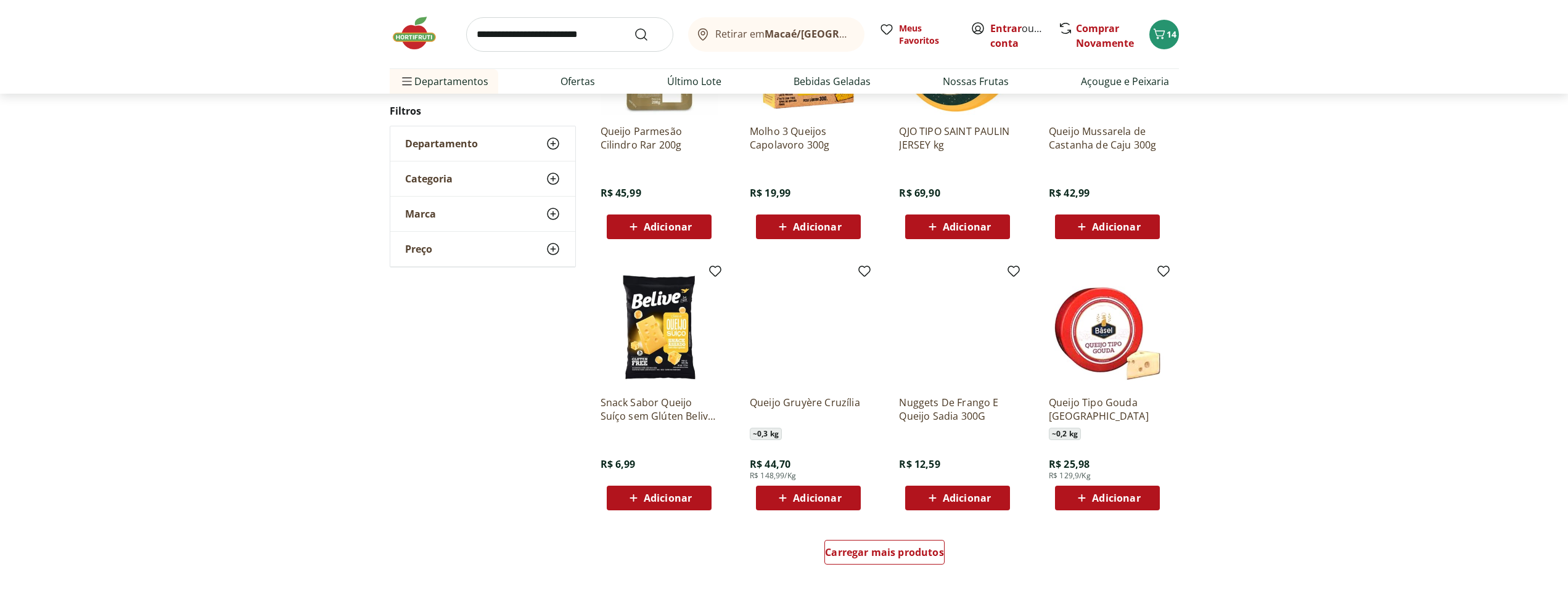
scroll to position [851, 0]
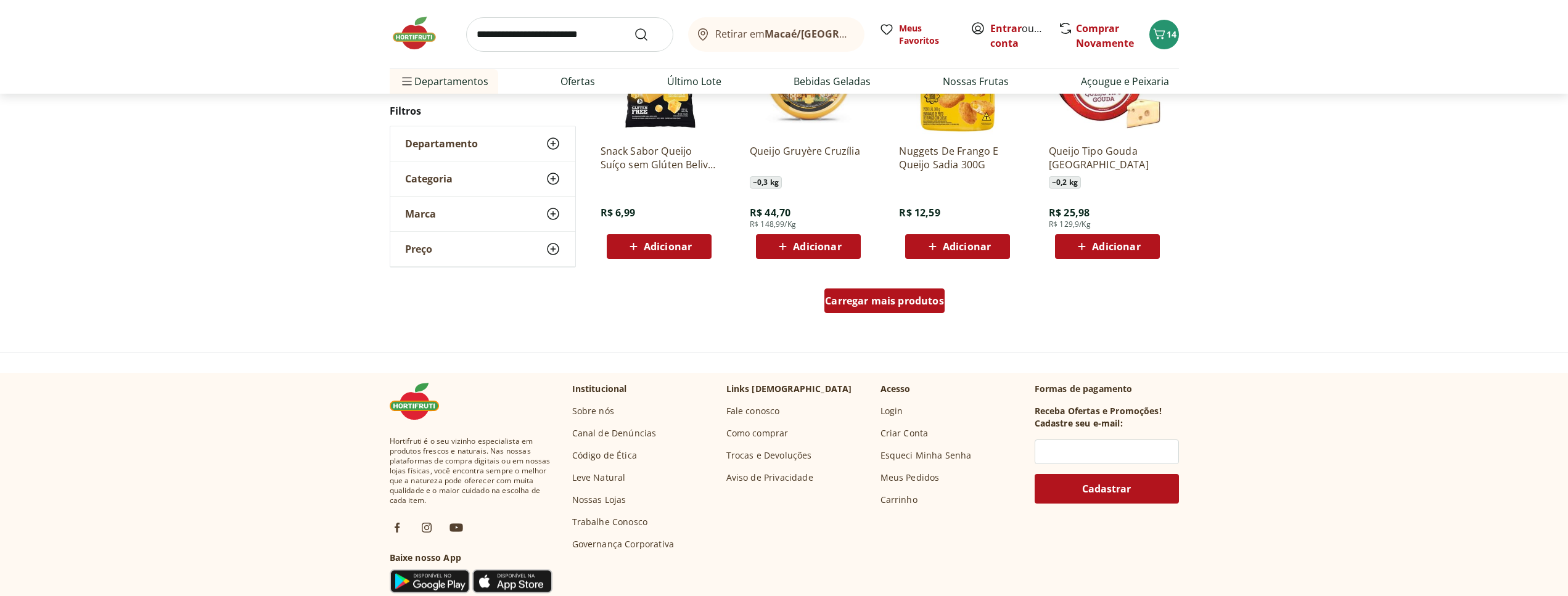
click at [855, 296] on span "Carregar mais produtos" at bounding box center [885, 301] width 119 height 10
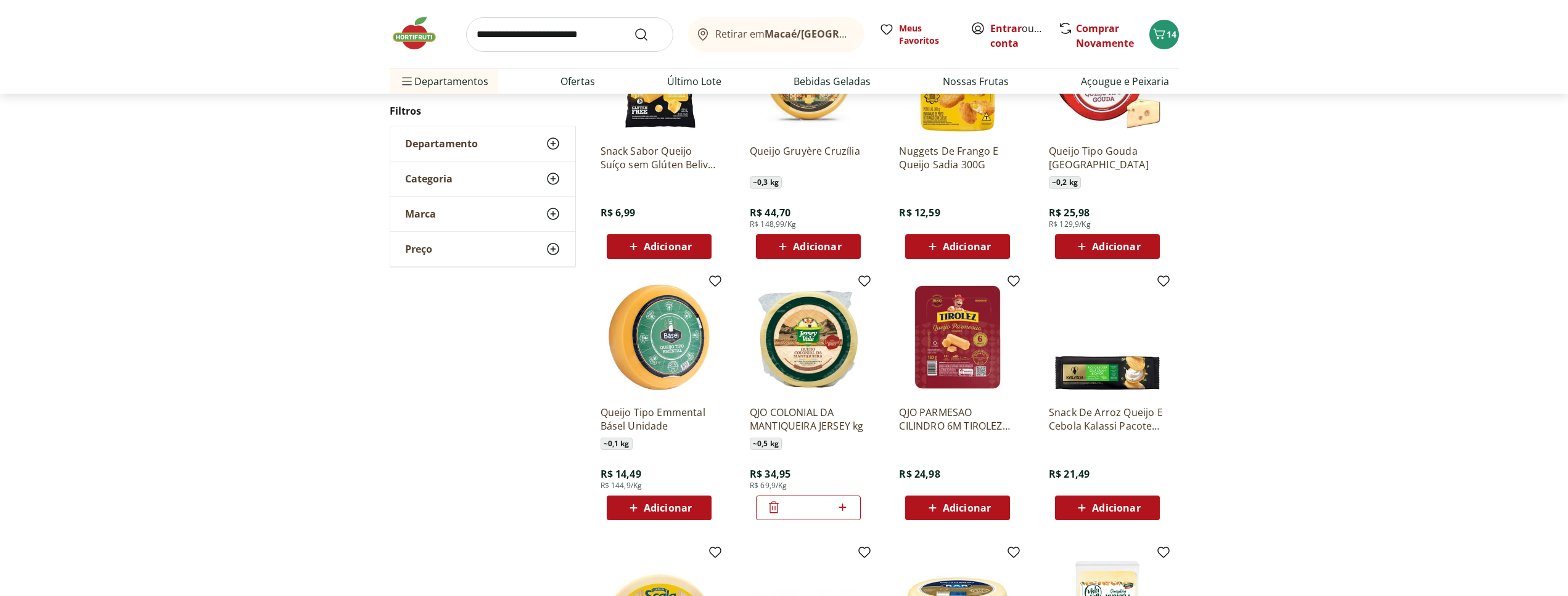
type input "*"
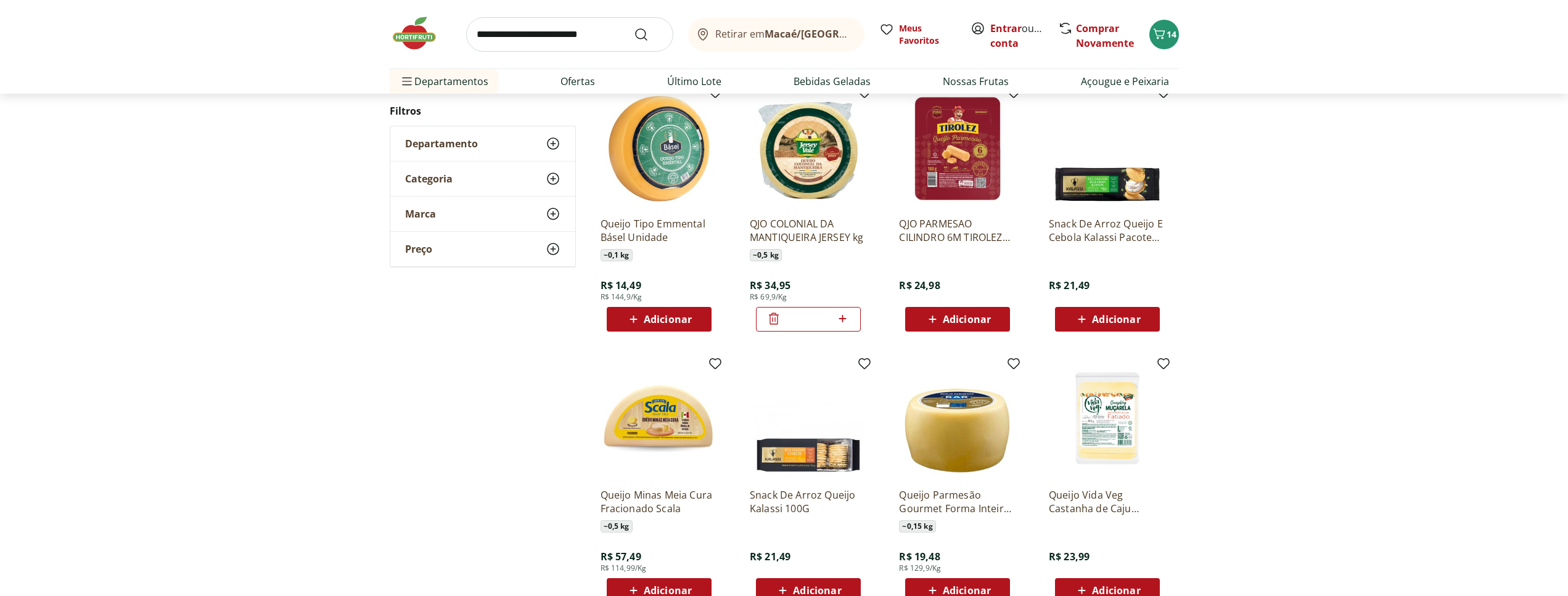
scroll to position [1260, 0]
